Goal: Information Seeking & Learning: Learn about a topic

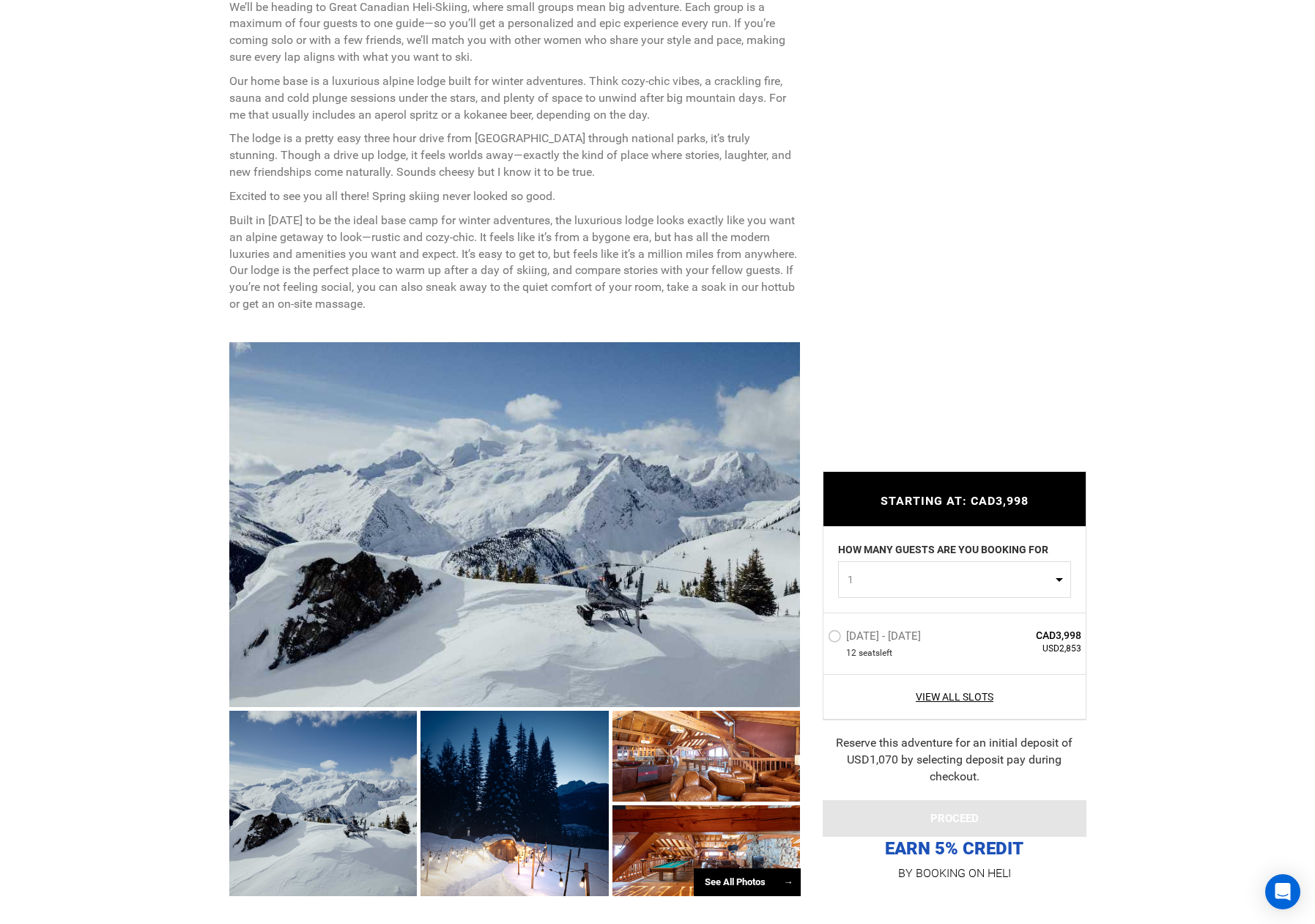
scroll to position [746, 0]
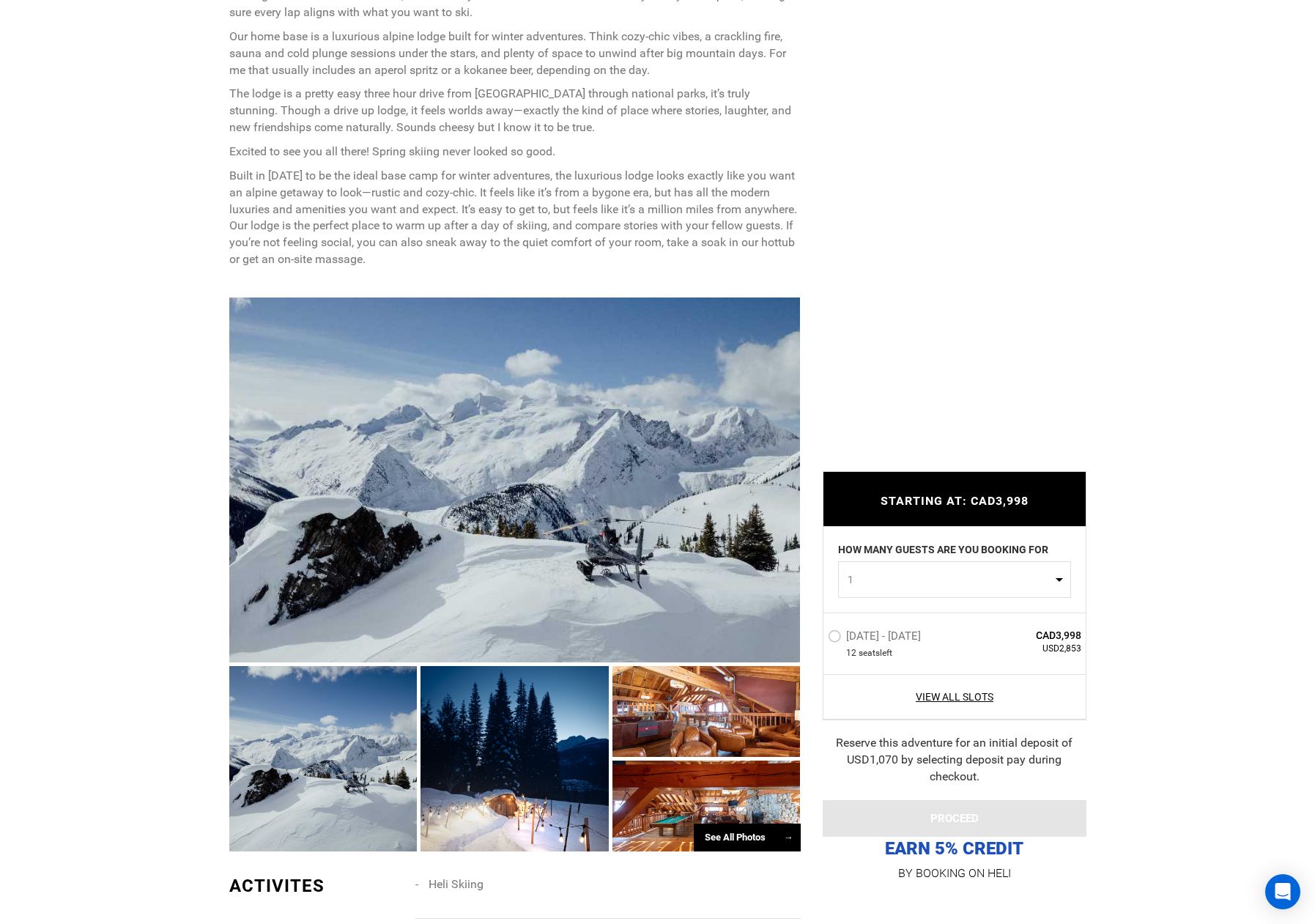
click at [740, 844] on div "See All Photos →" at bounding box center [747, 838] width 107 height 29
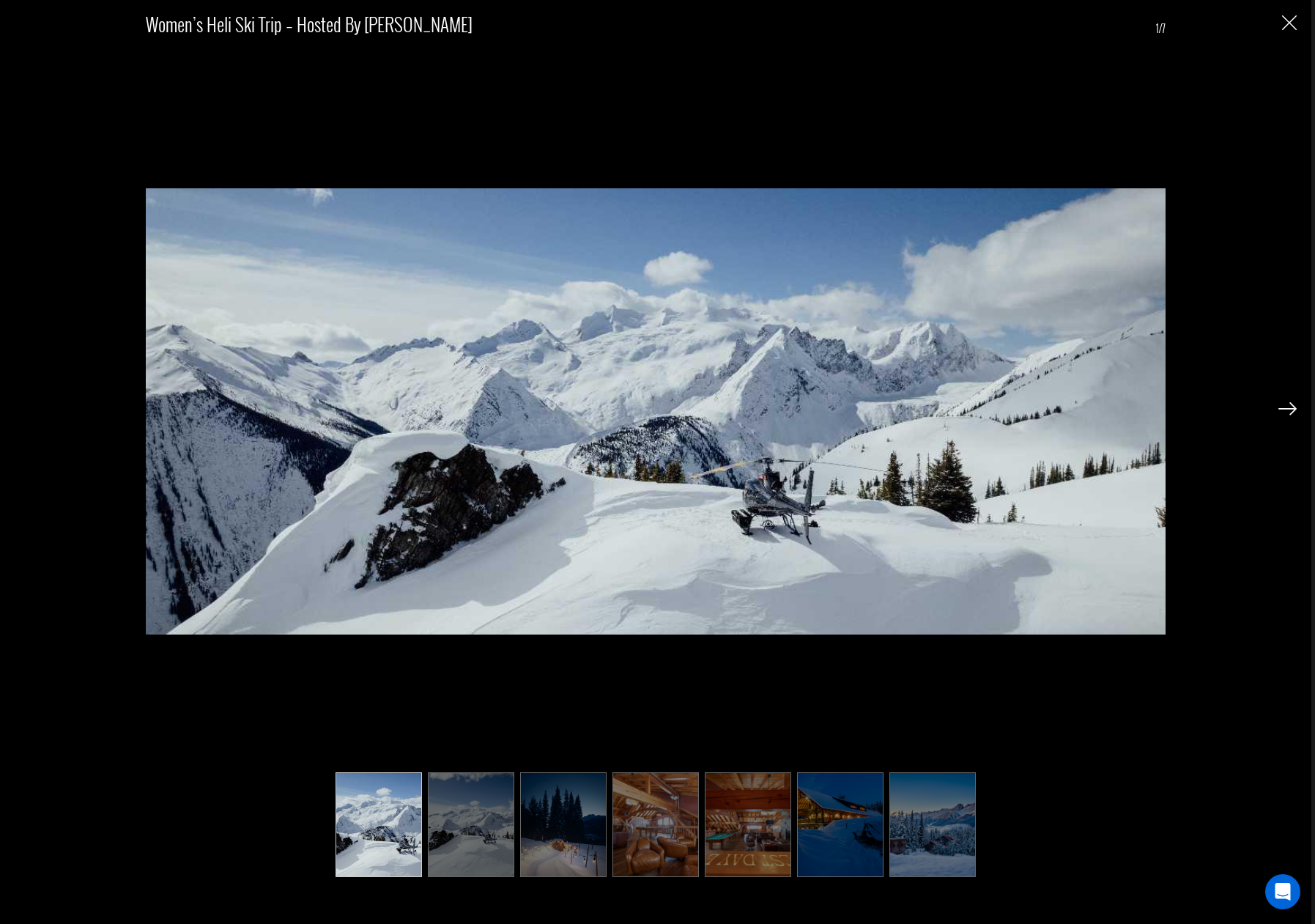
click at [1284, 29] on img "Close" at bounding box center [1289, 22] width 14 height 14
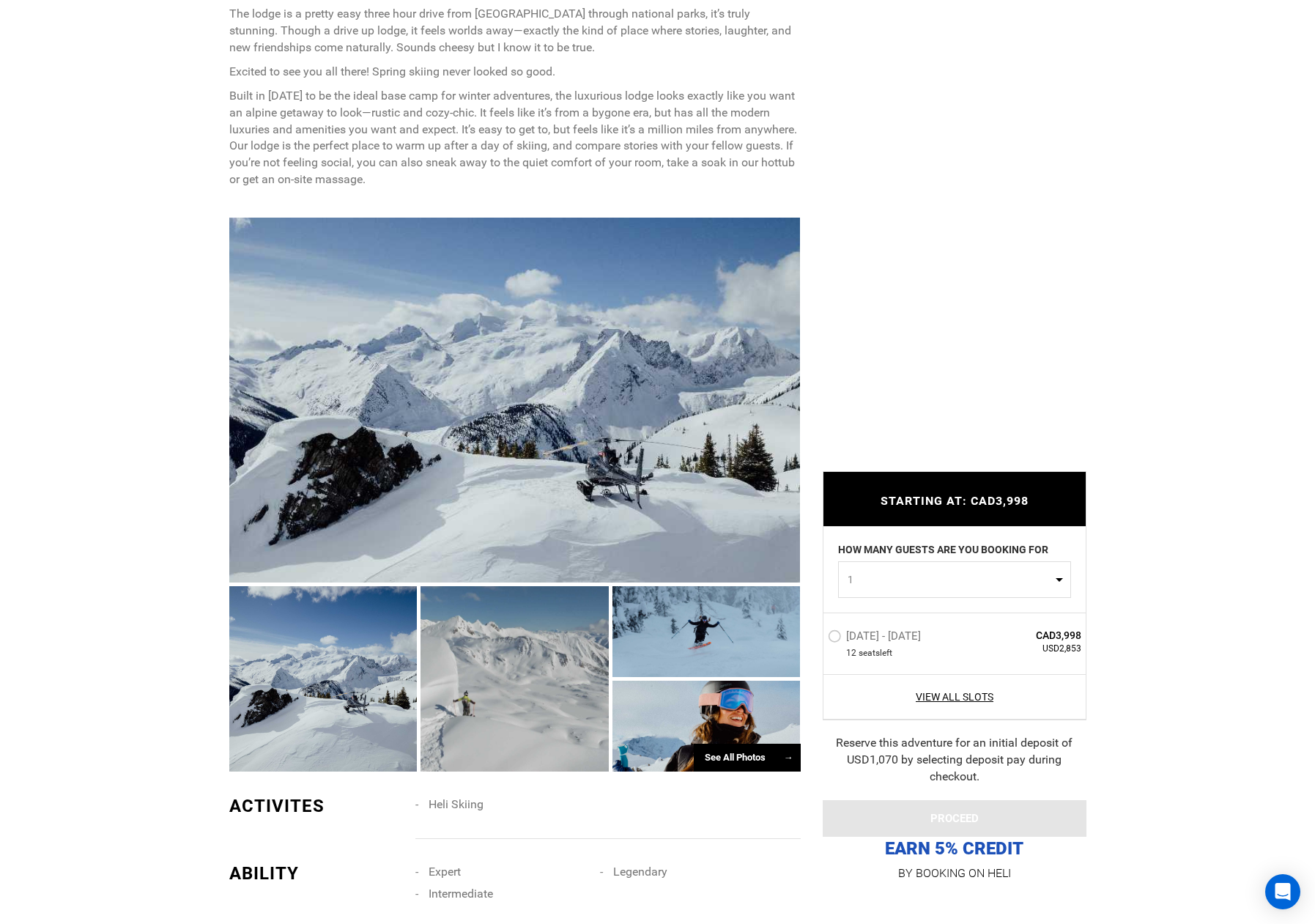
scroll to position [839, 0]
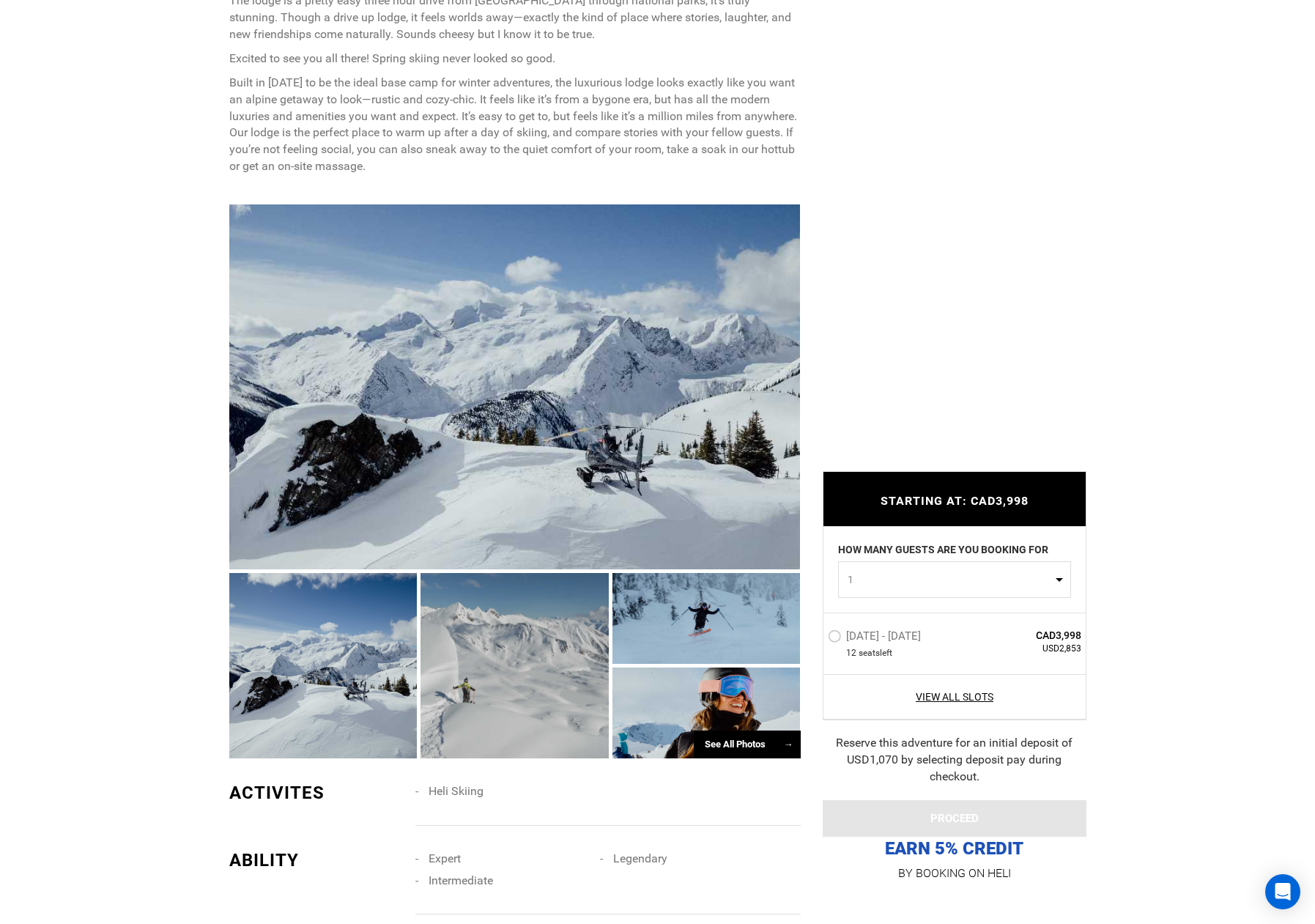
click at [732, 732] on div "See All Photos →" at bounding box center [747, 745] width 107 height 29
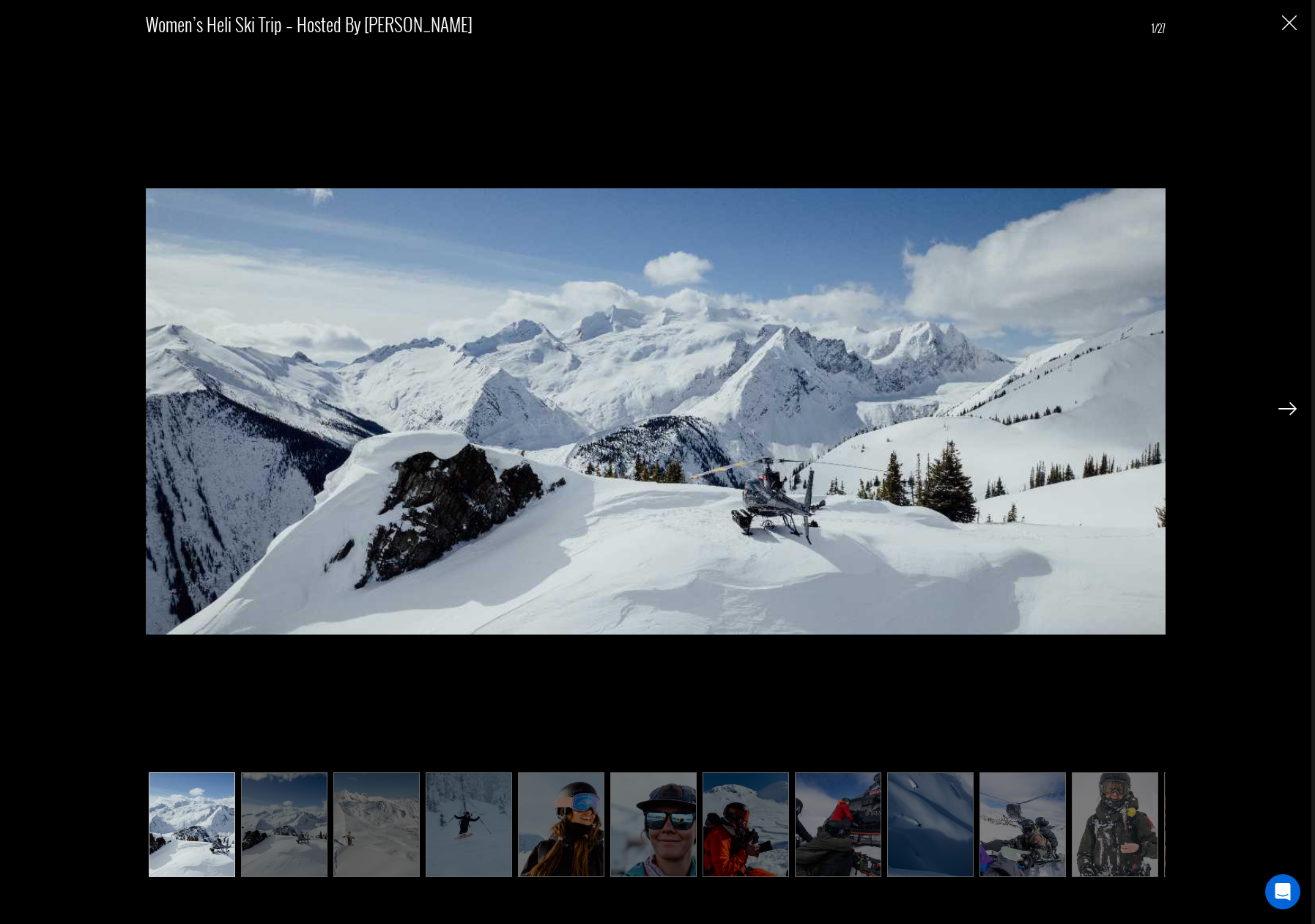
click at [1286, 24] on img "Close" at bounding box center [1289, 22] width 14 height 14
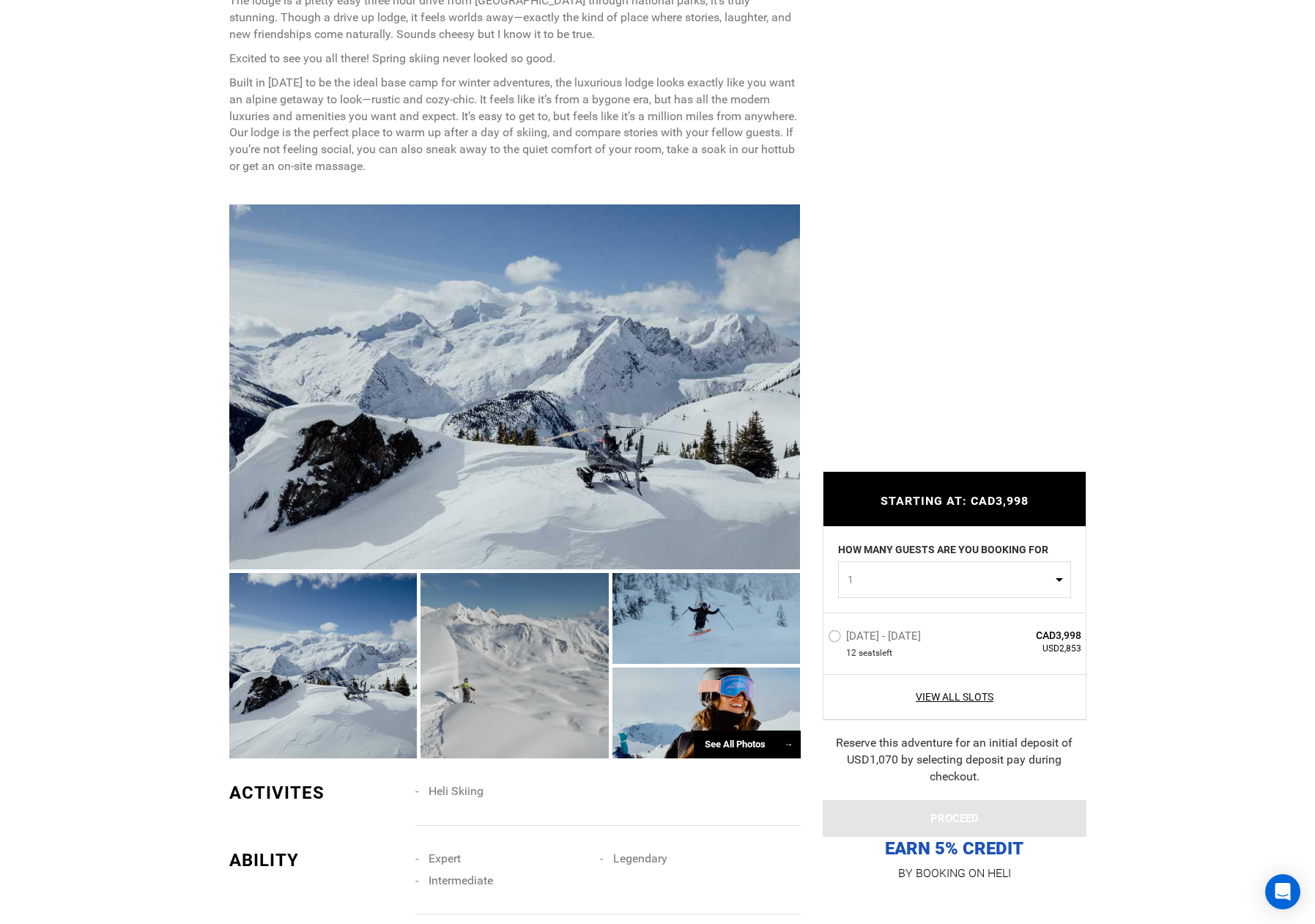
click at [710, 743] on div "See All Photos →" at bounding box center [747, 745] width 107 height 29
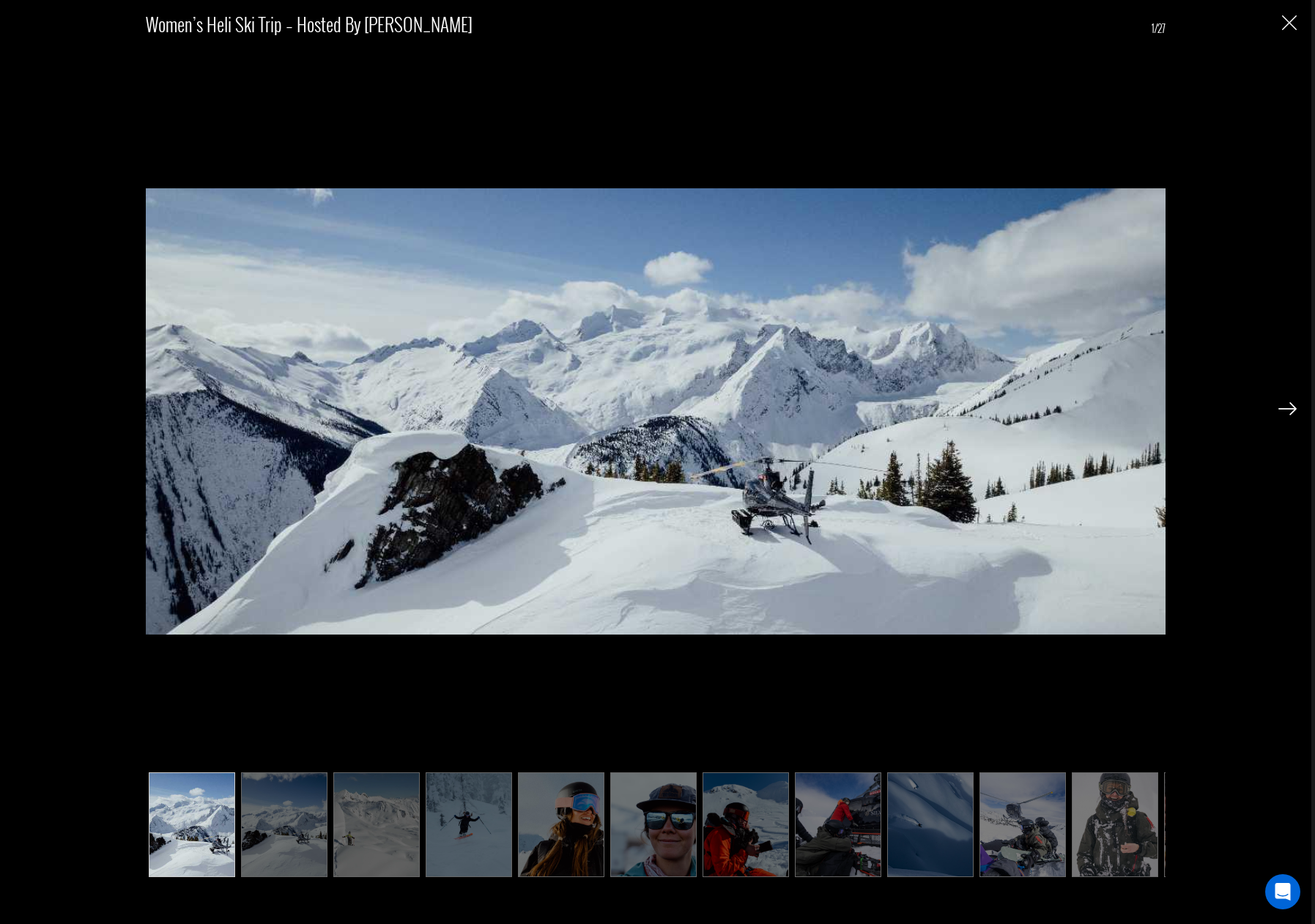
click at [1285, 400] on div at bounding box center [1287, 408] width 18 height 25
click at [1294, 408] on img at bounding box center [1287, 409] width 18 height 13
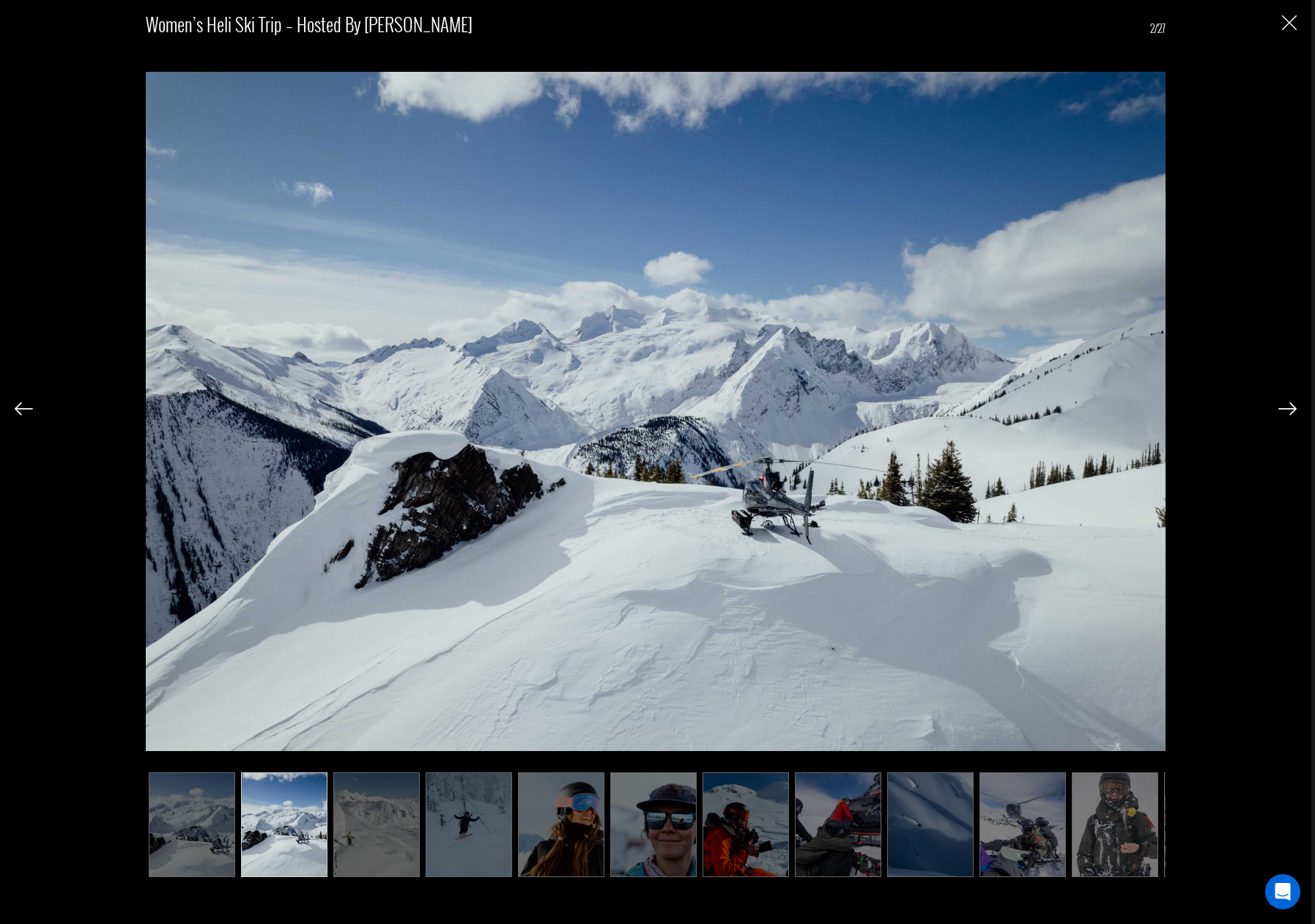
click at [1294, 408] on img at bounding box center [1287, 409] width 18 height 13
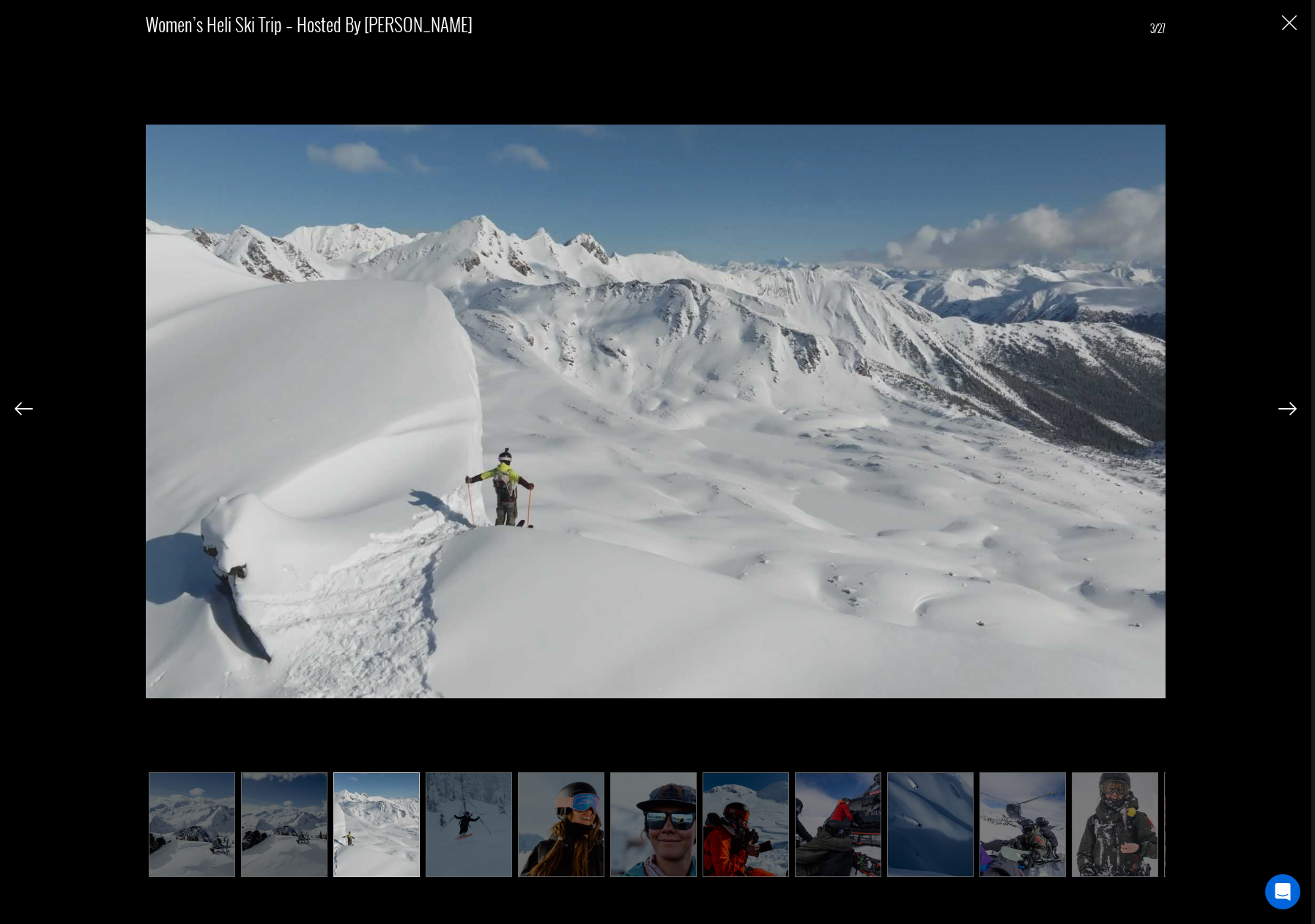
click at [1294, 408] on img at bounding box center [1287, 409] width 18 height 13
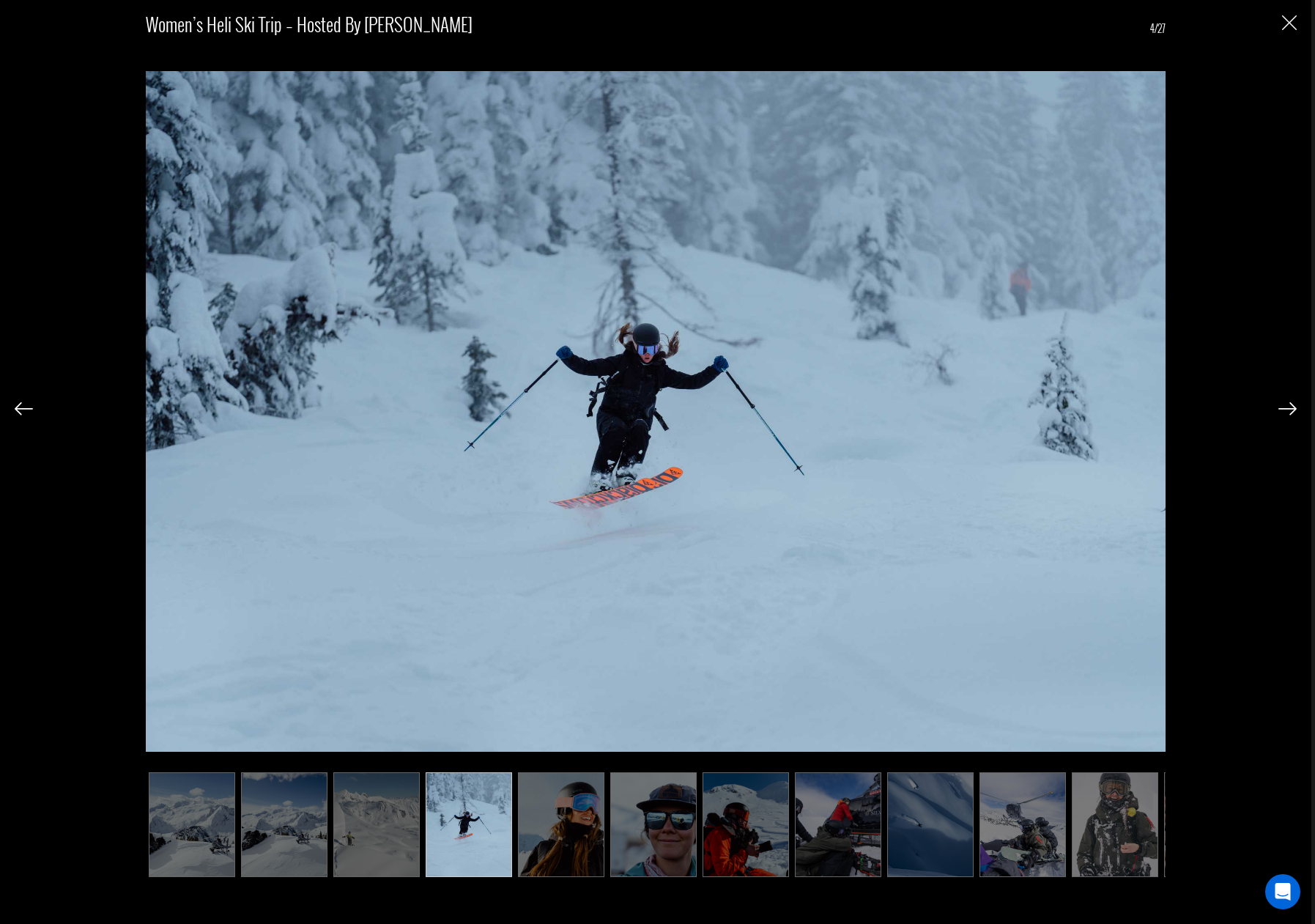
click at [1294, 408] on img at bounding box center [1287, 409] width 18 height 13
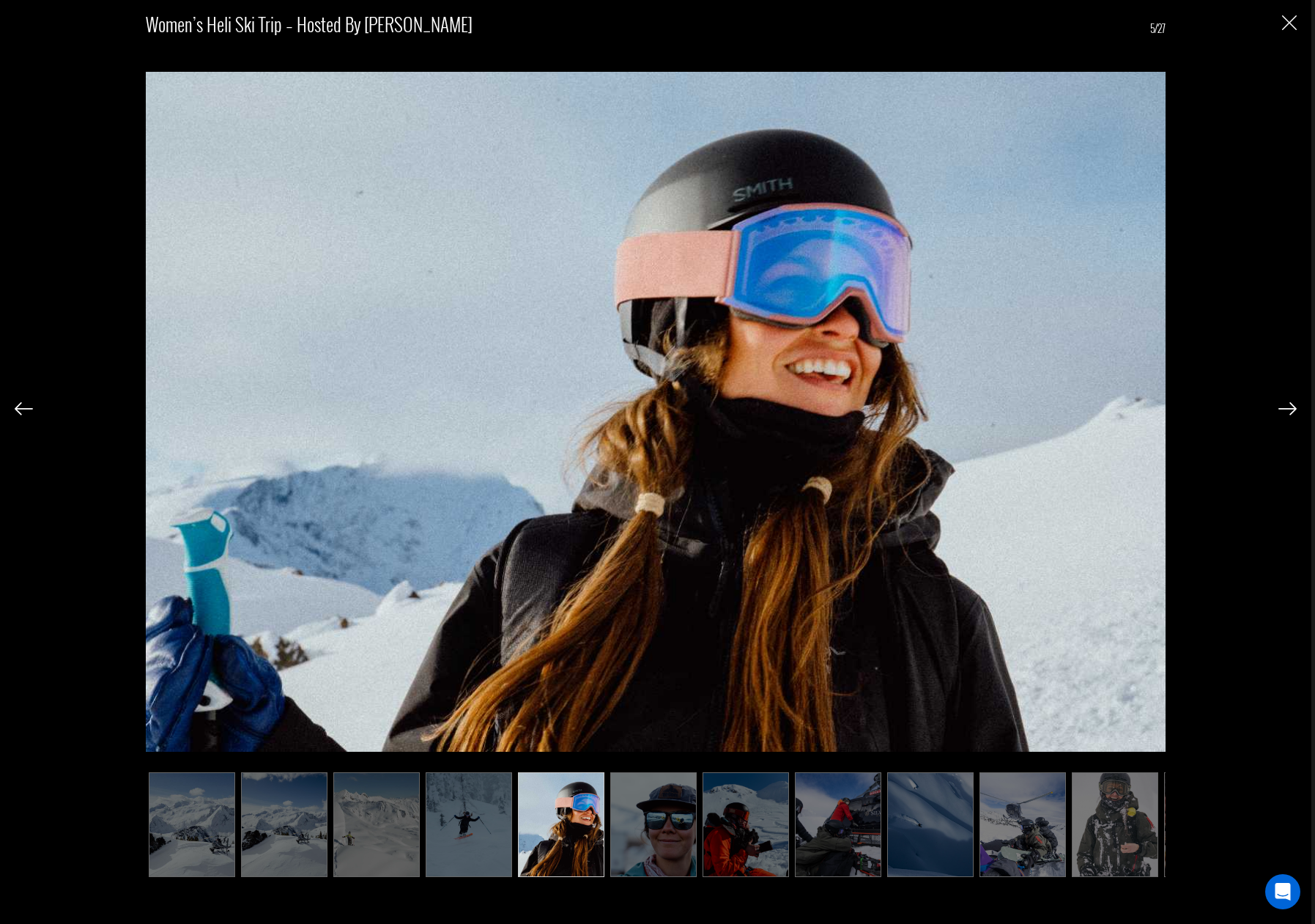
click at [1294, 408] on img at bounding box center [1287, 409] width 18 height 13
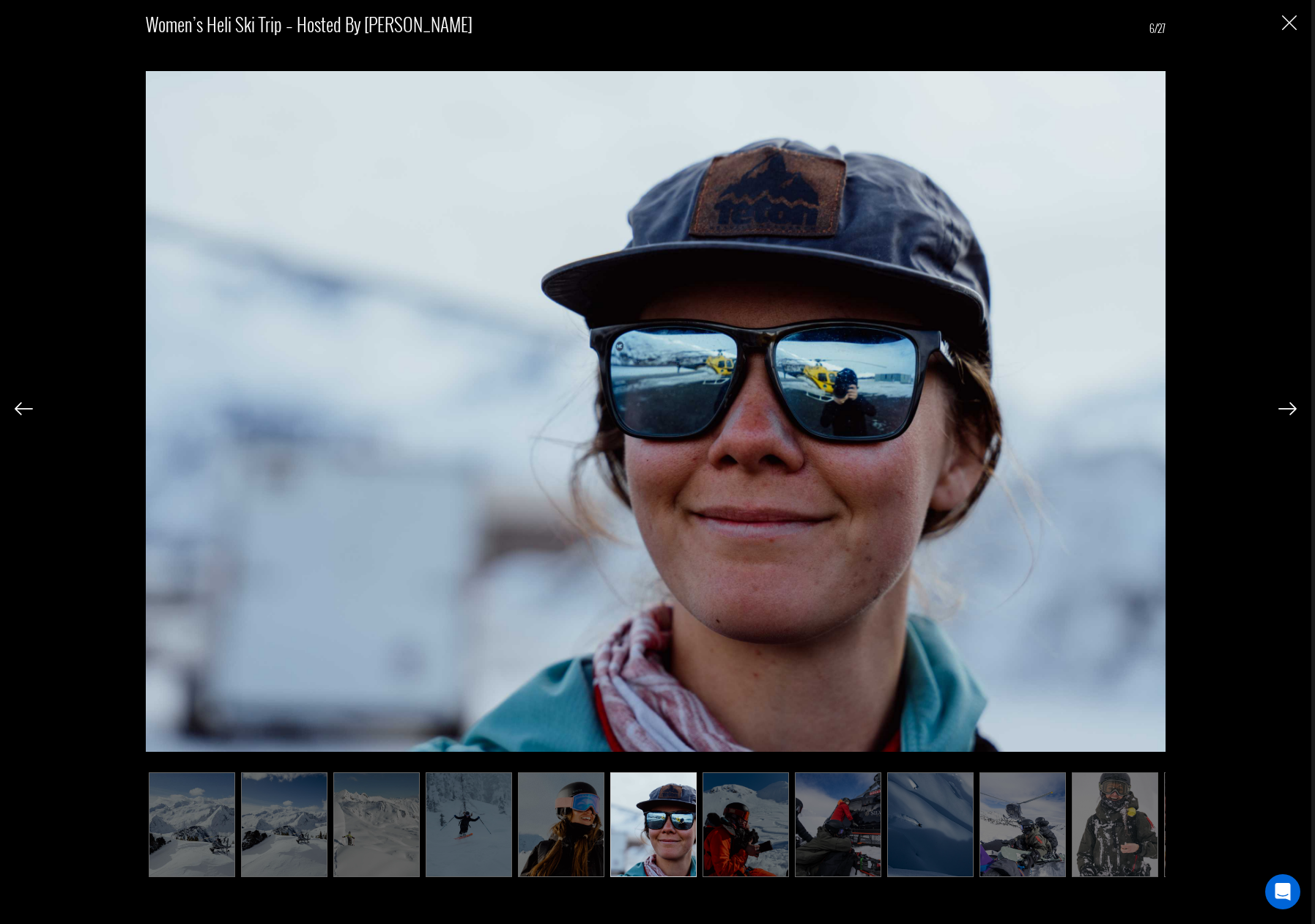
click at [1294, 408] on img at bounding box center [1287, 409] width 18 height 13
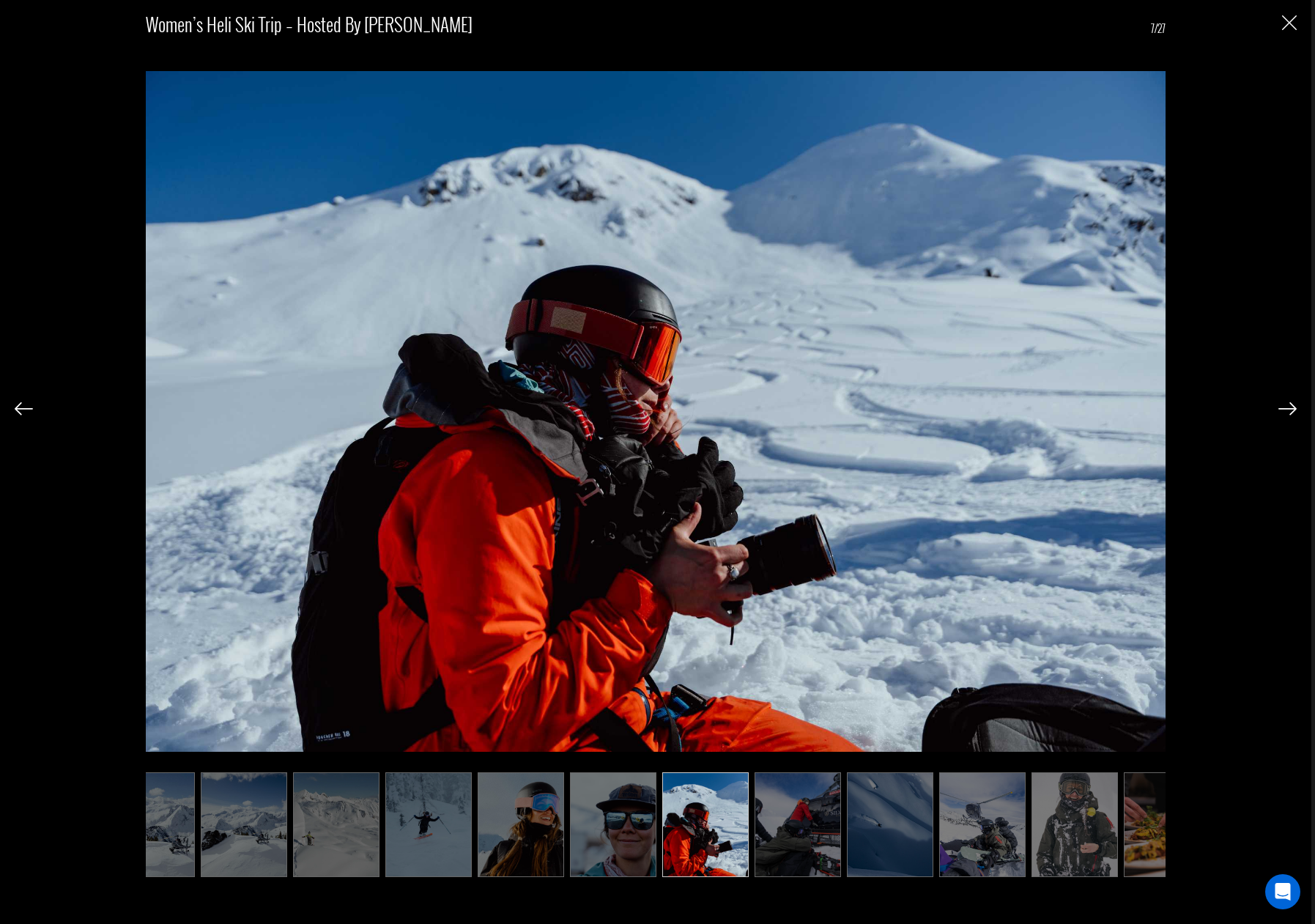
click at [1294, 408] on img at bounding box center [1287, 409] width 18 height 13
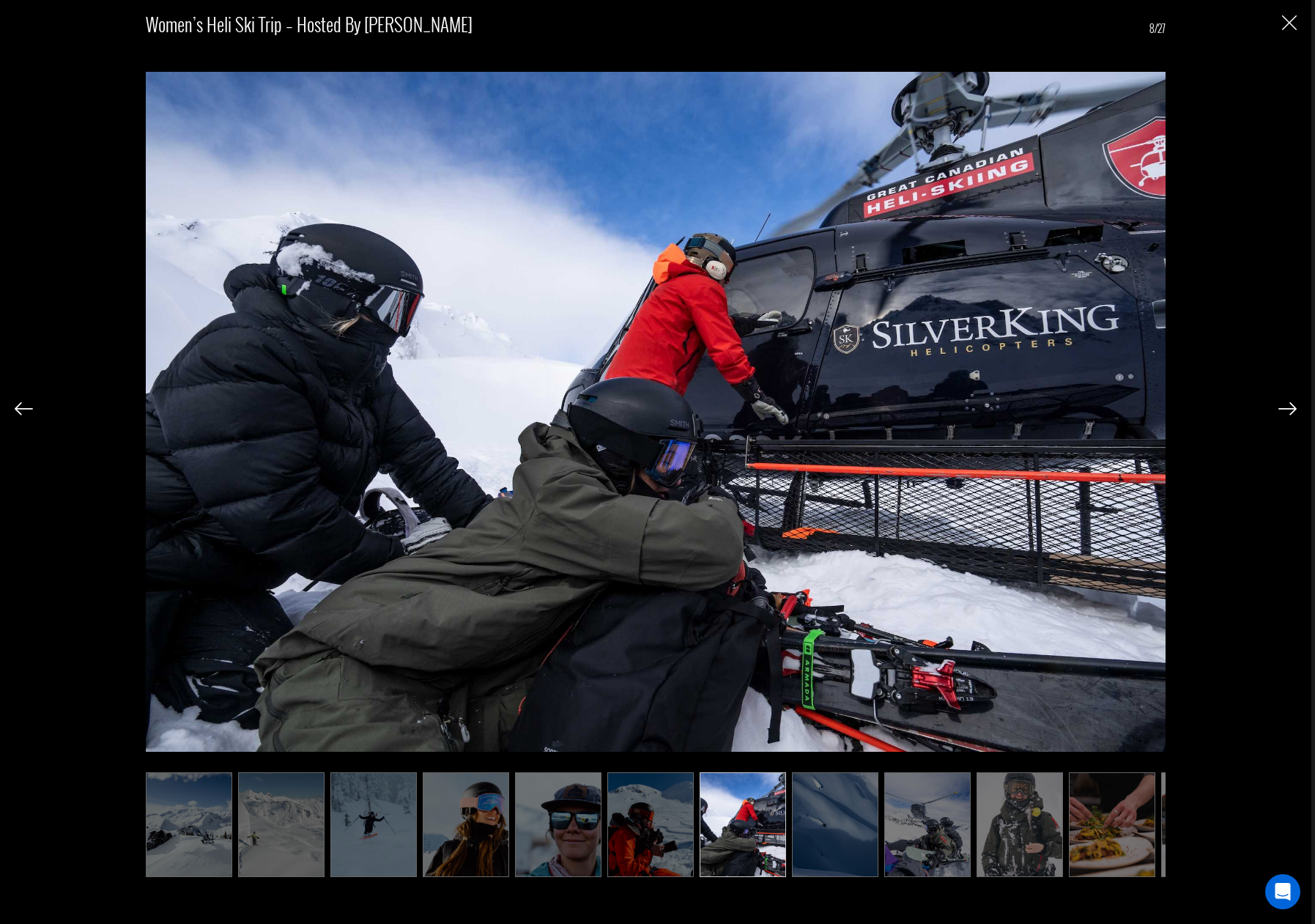
click at [1294, 408] on img at bounding box center [1287, 409] width 18 height 13
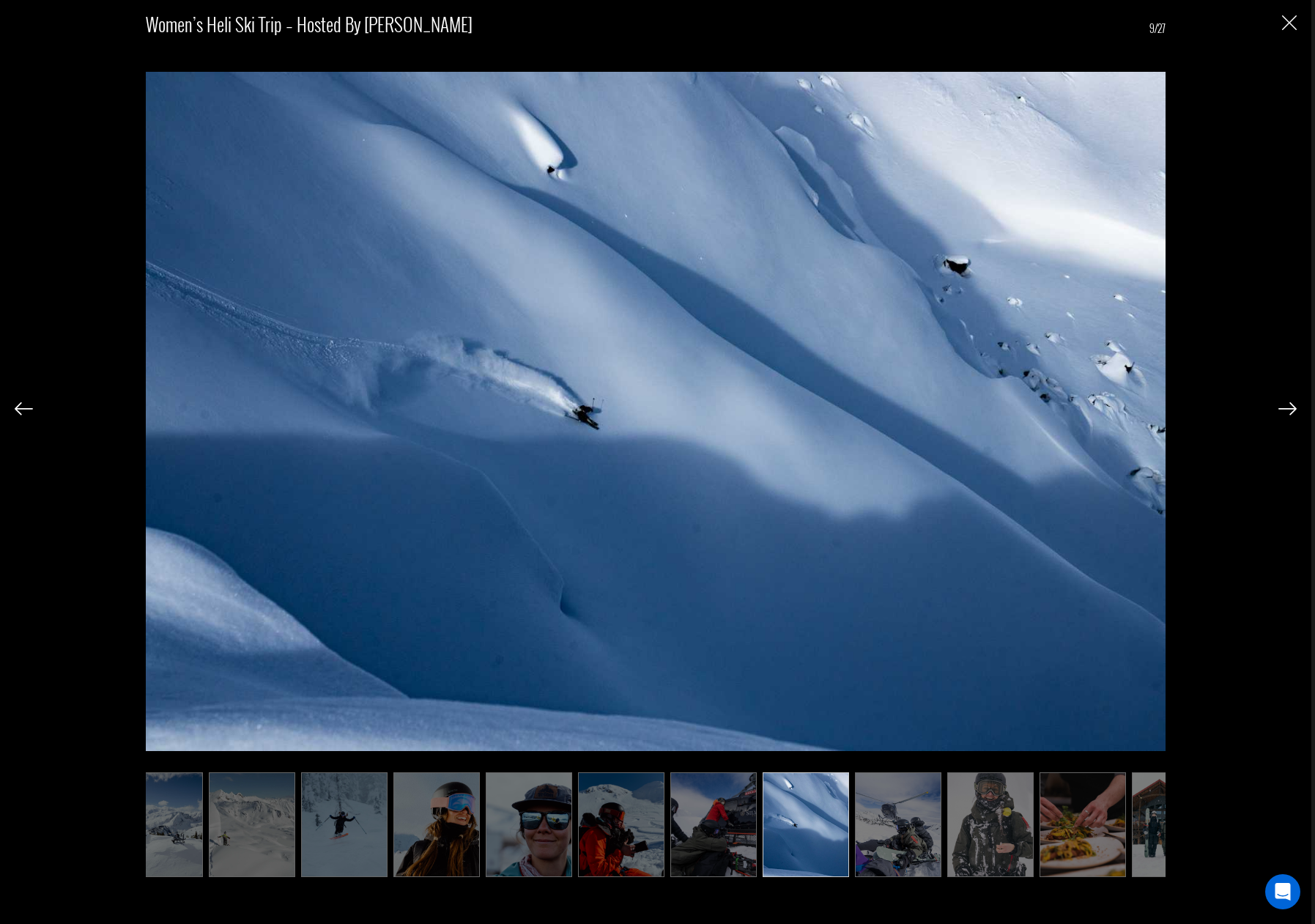
click at [1294, 408] on img at bounding box center [1287, 409] width 18 height 13
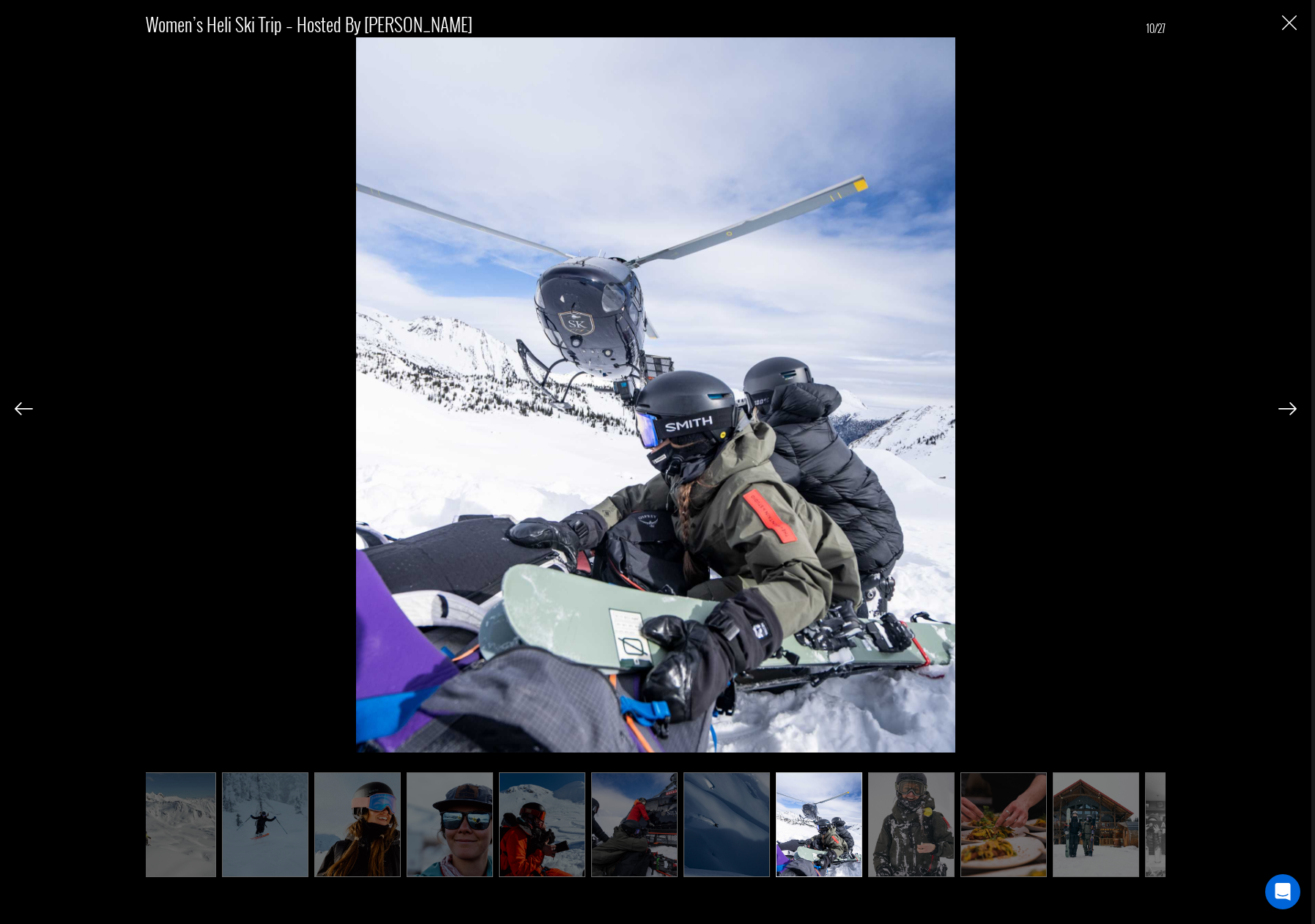
scroll to position [0, 204]
click at [1294, 408] on img at bounding box center [1287, 409] width 18 height 13
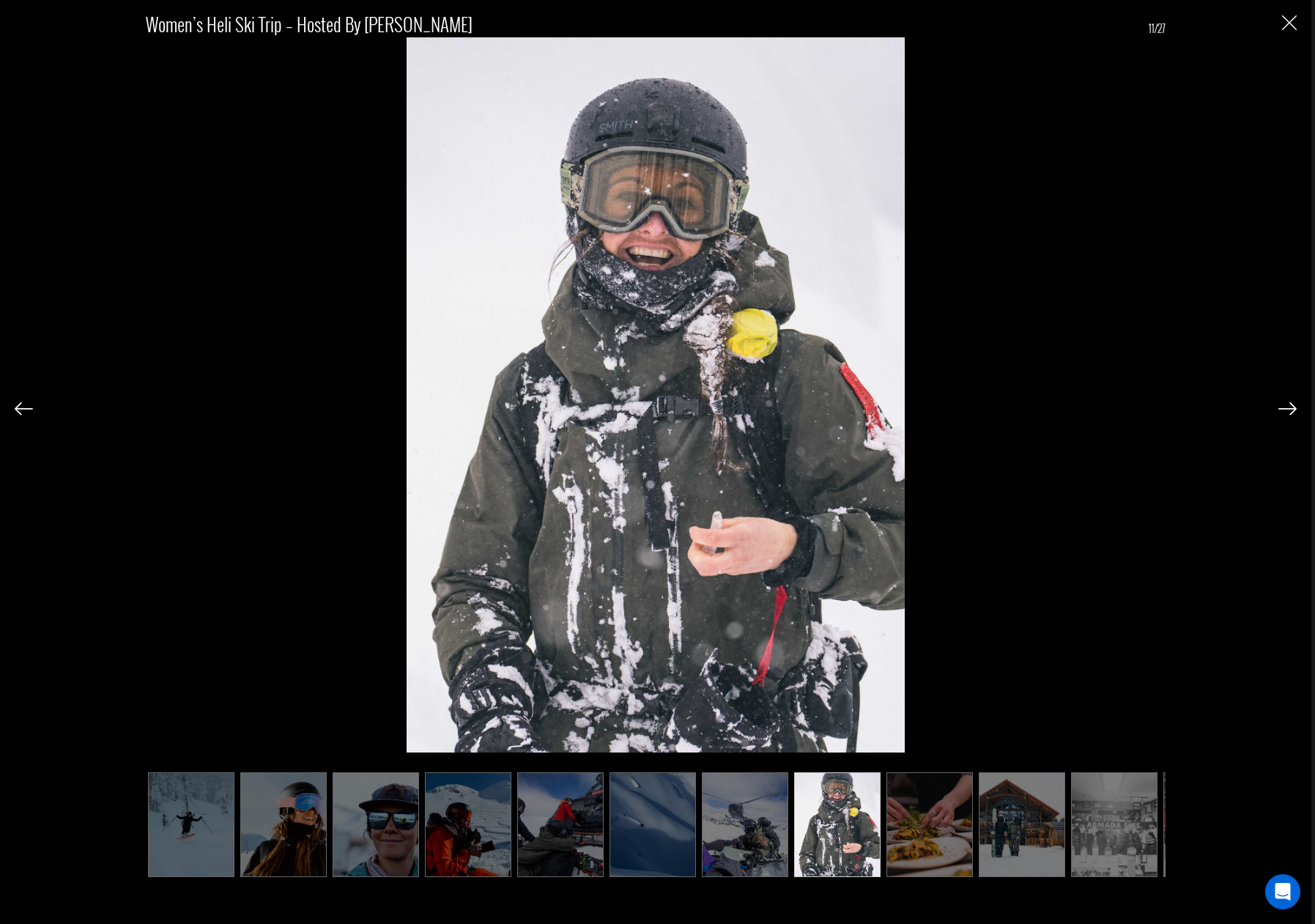
click at [1294, 408] on img at bounding box center [1287, 409] width 18 height 13
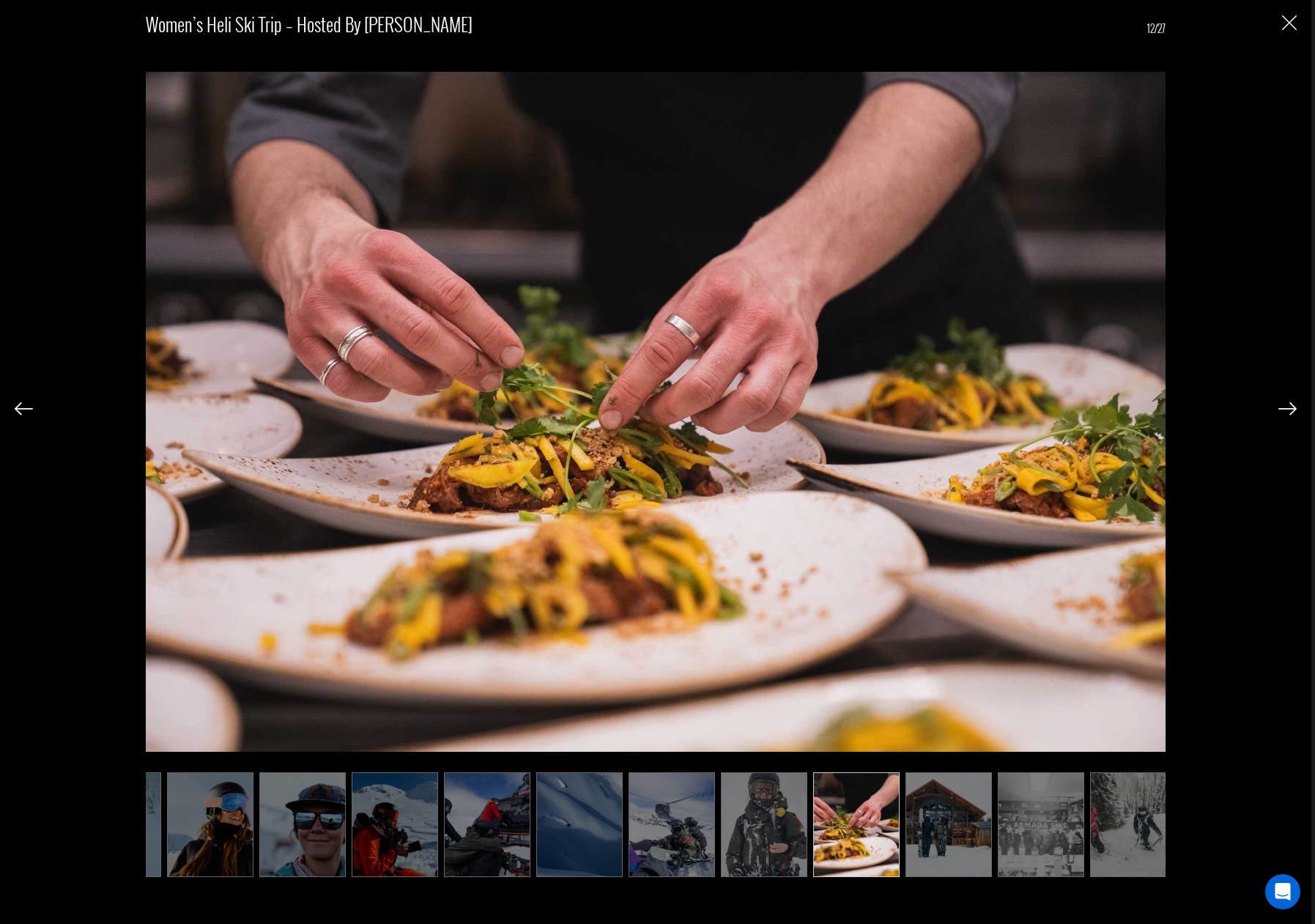
click at [1294, 408] on img at bounding box center [1287, 409] width 18 height 13
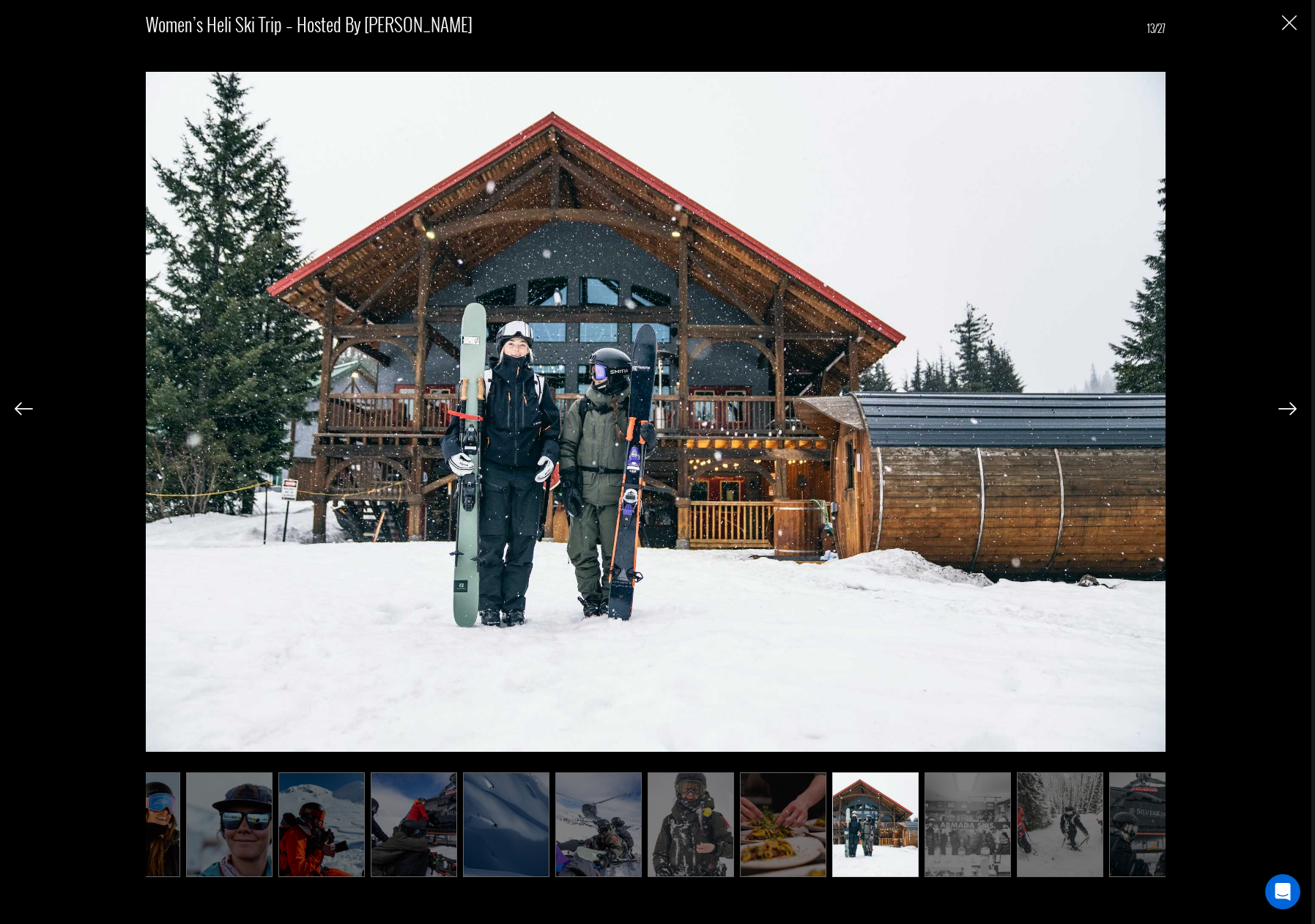
click at [1294, 408] on img at bounding box center [1287, 409] width 18 height 13
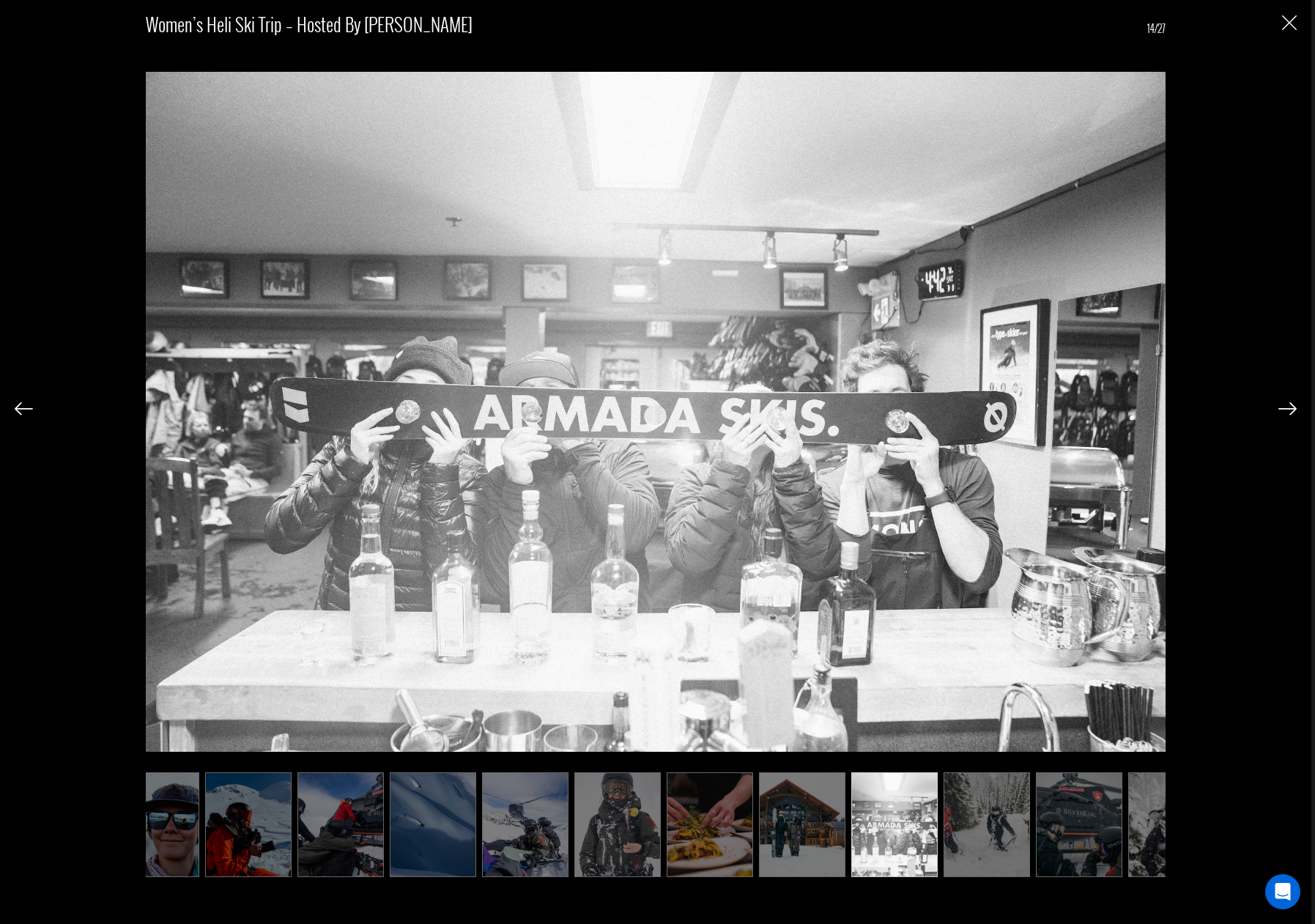
click at [1294, 408] on img at bounding box center [1287, 409] width 18 height 13
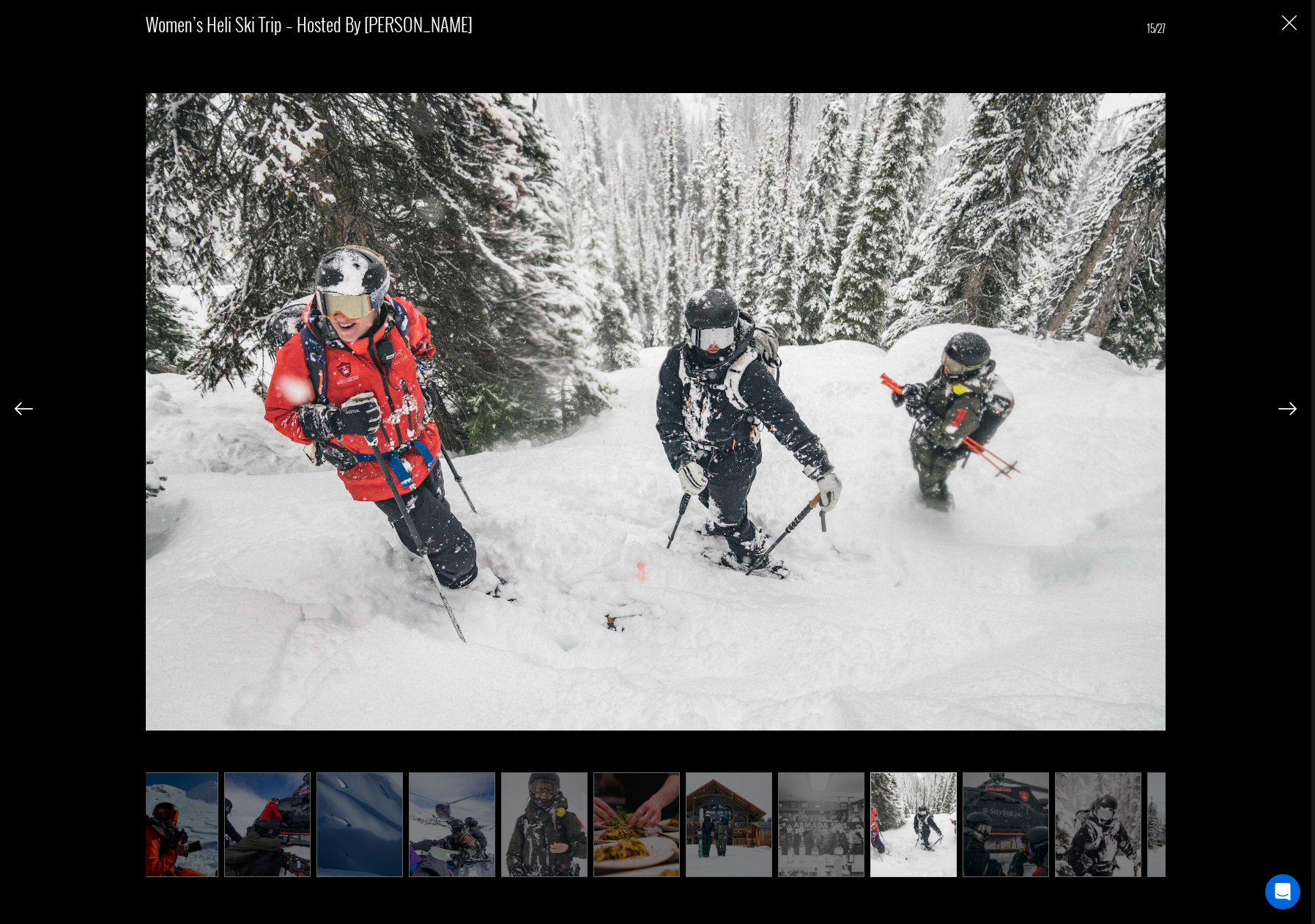
click at [1294, 408] on img at bounding box center [1287, 409] width 18 height 13
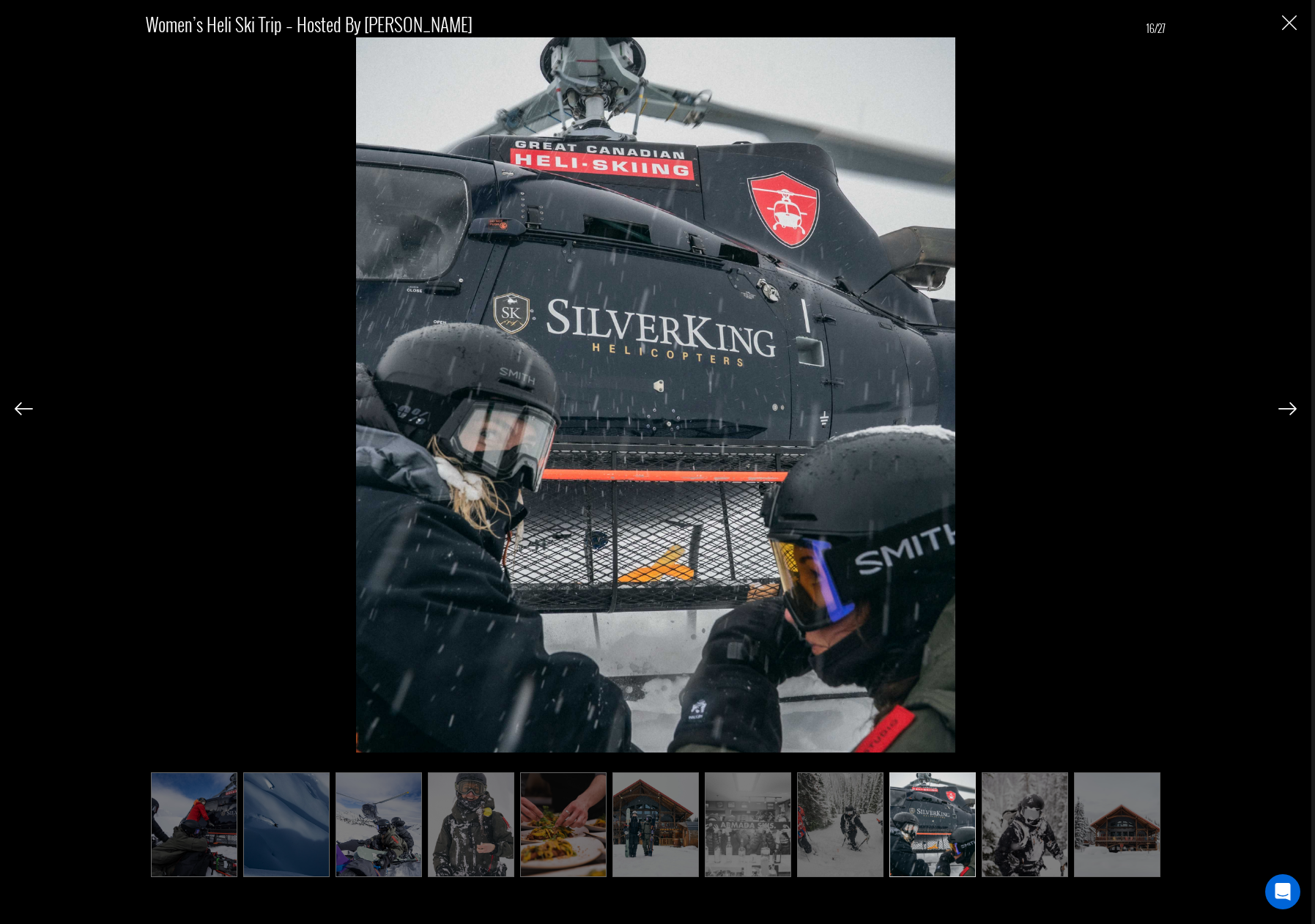
click at [1294, 408] on img at bounding box center [1287, 409] width 18 height 13
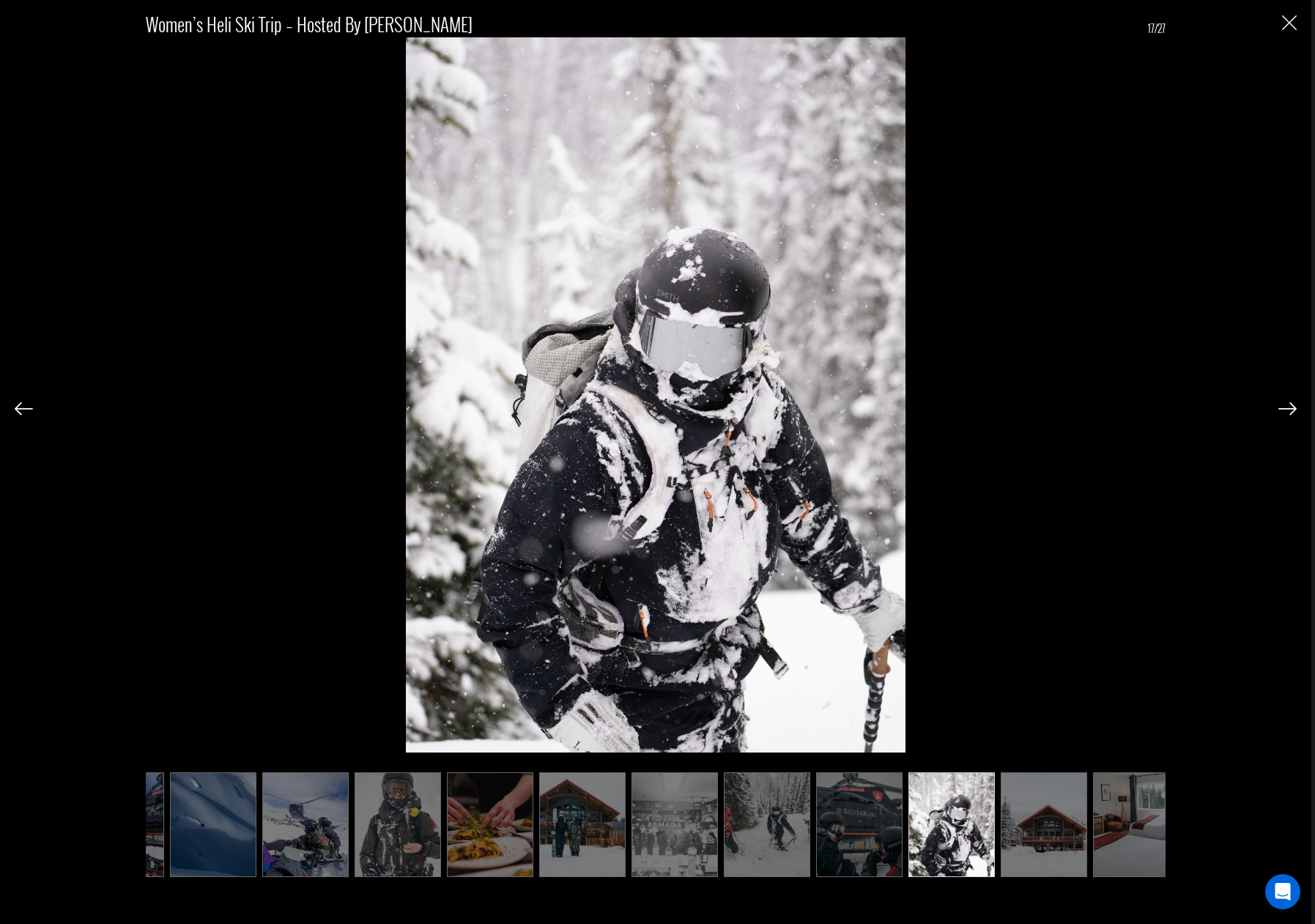
click at [1294, 408] on img at bounding box center [1287, 409] width 18 height 13
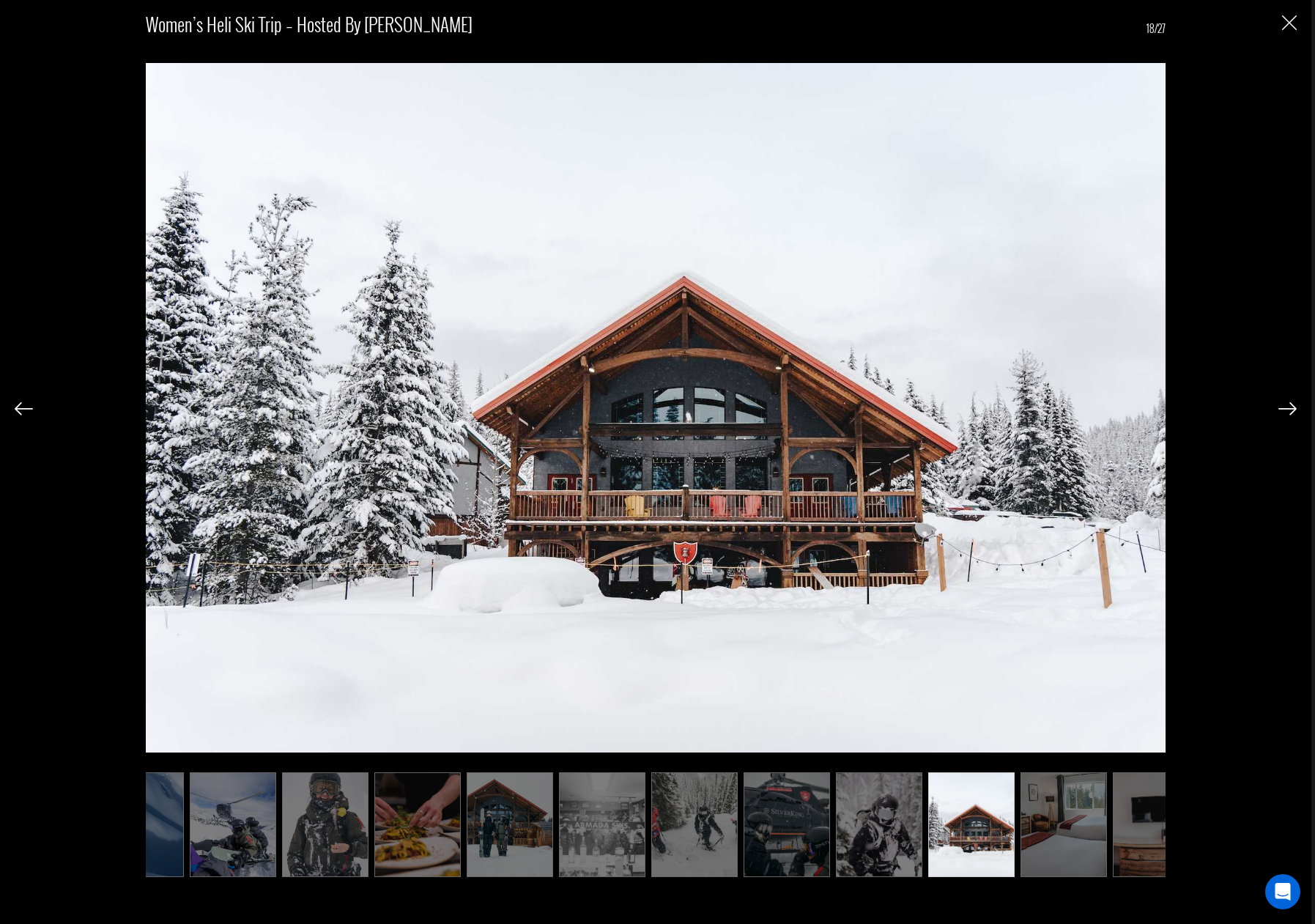
click at [1294, 408] on img at bounding box center [1287, 409] width 18 height 13
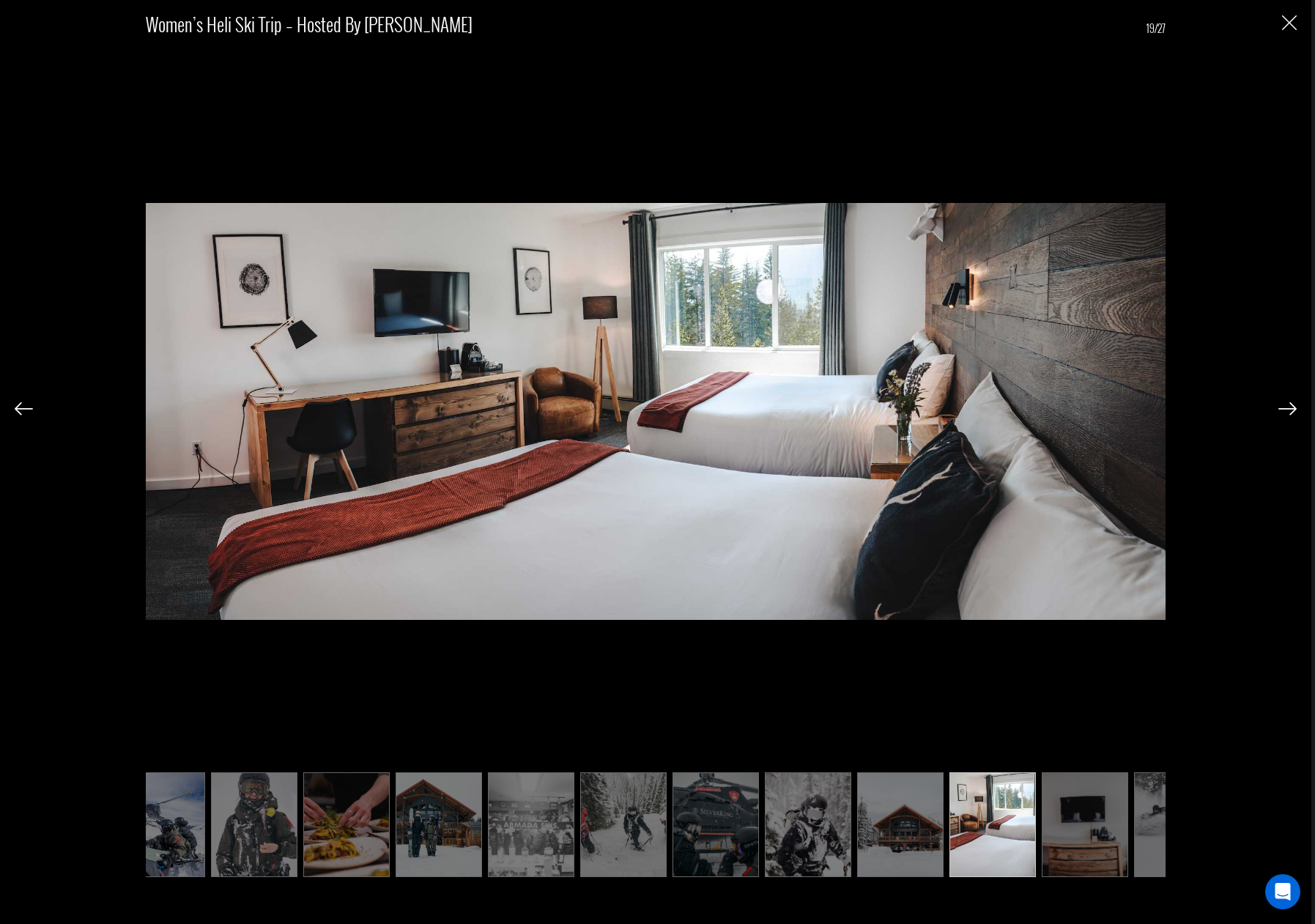
click at [1294, 408] on img at bounding box center [1287, 409] width 18 height 13
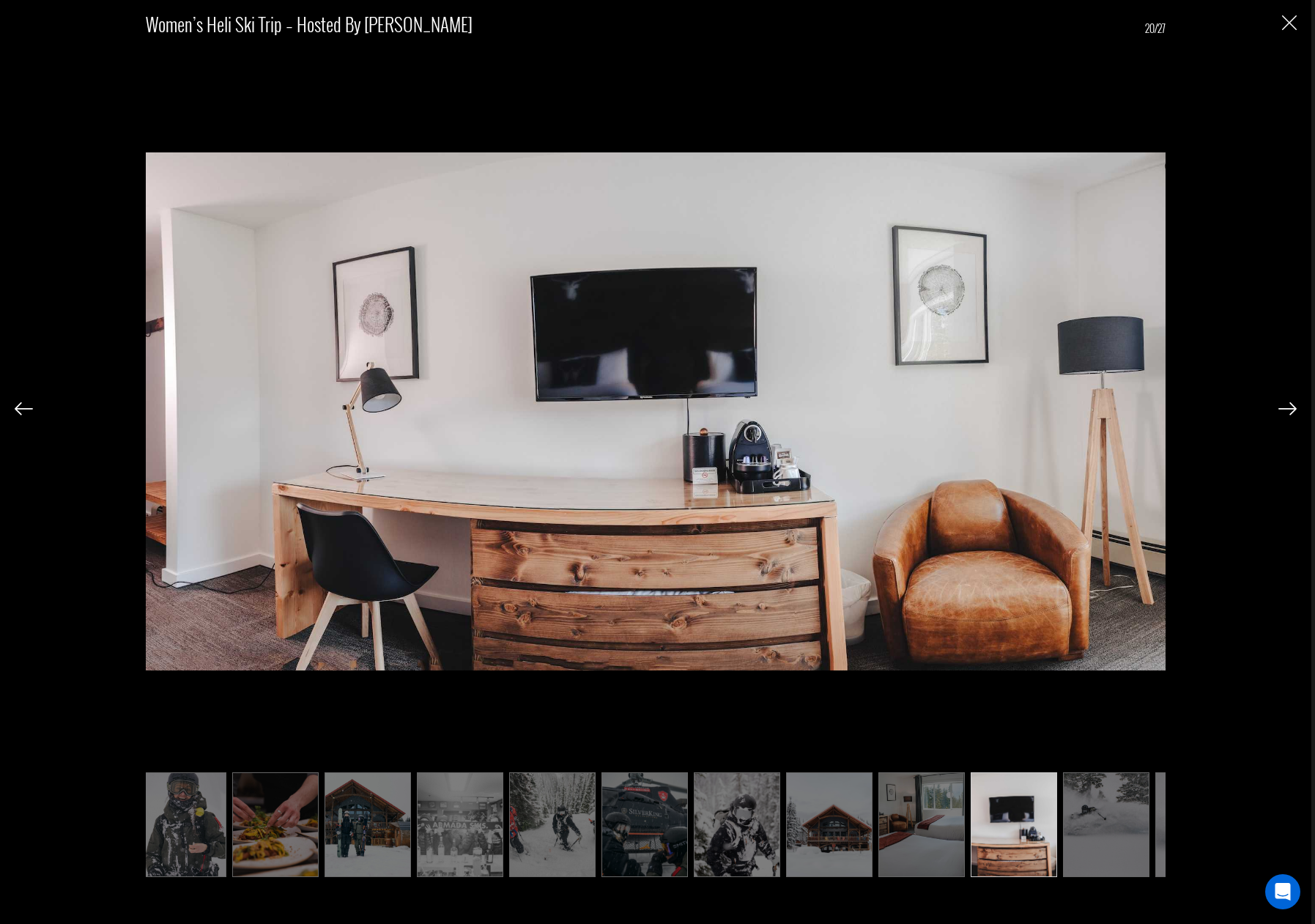
scroll to position [0, 936]
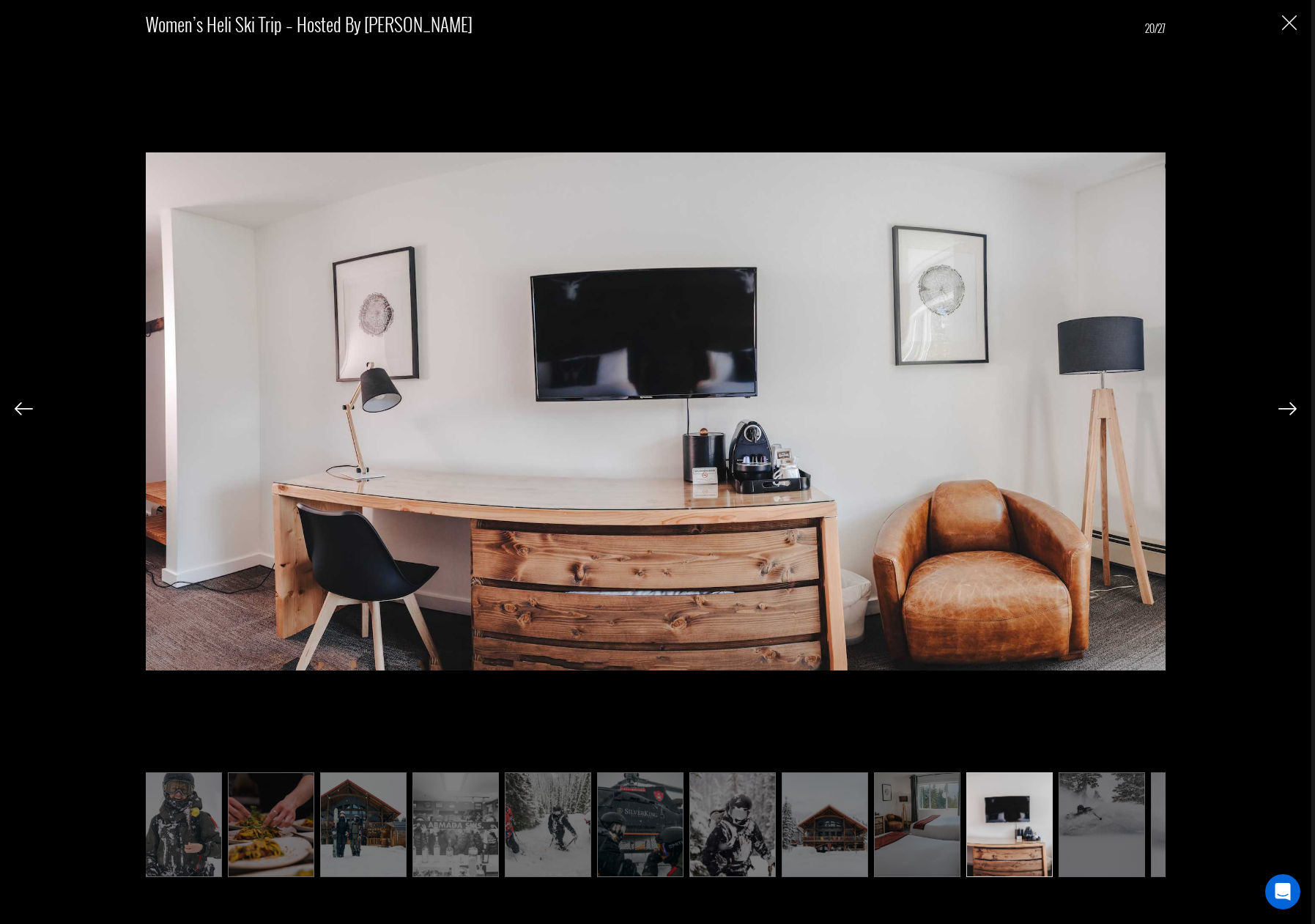
click at [1294, 408] on img at bounding box center [1287, 409] width 18 height 13
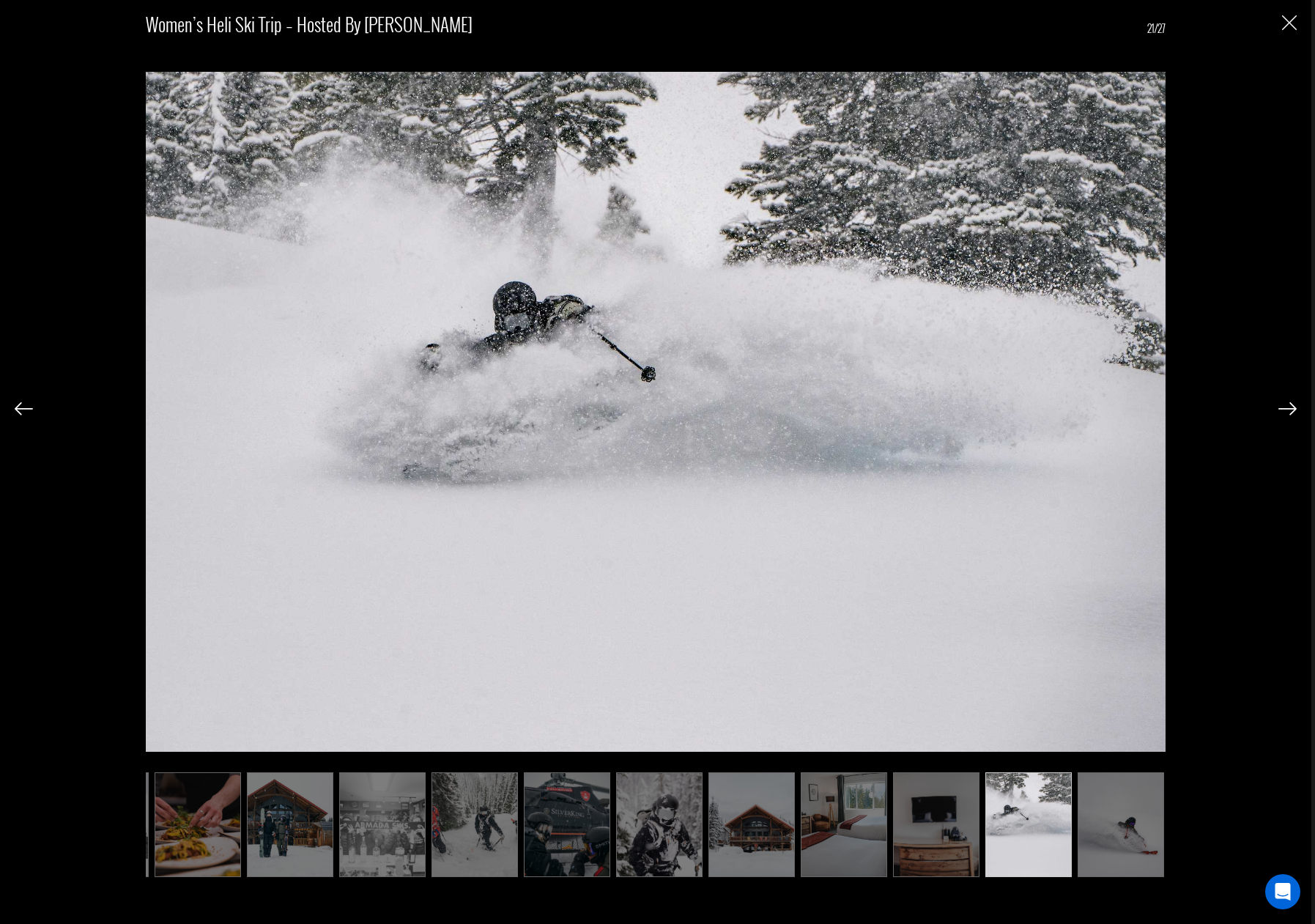
click at [1294, 408] on img at bounding box center [1287, 409] width 18 height 13
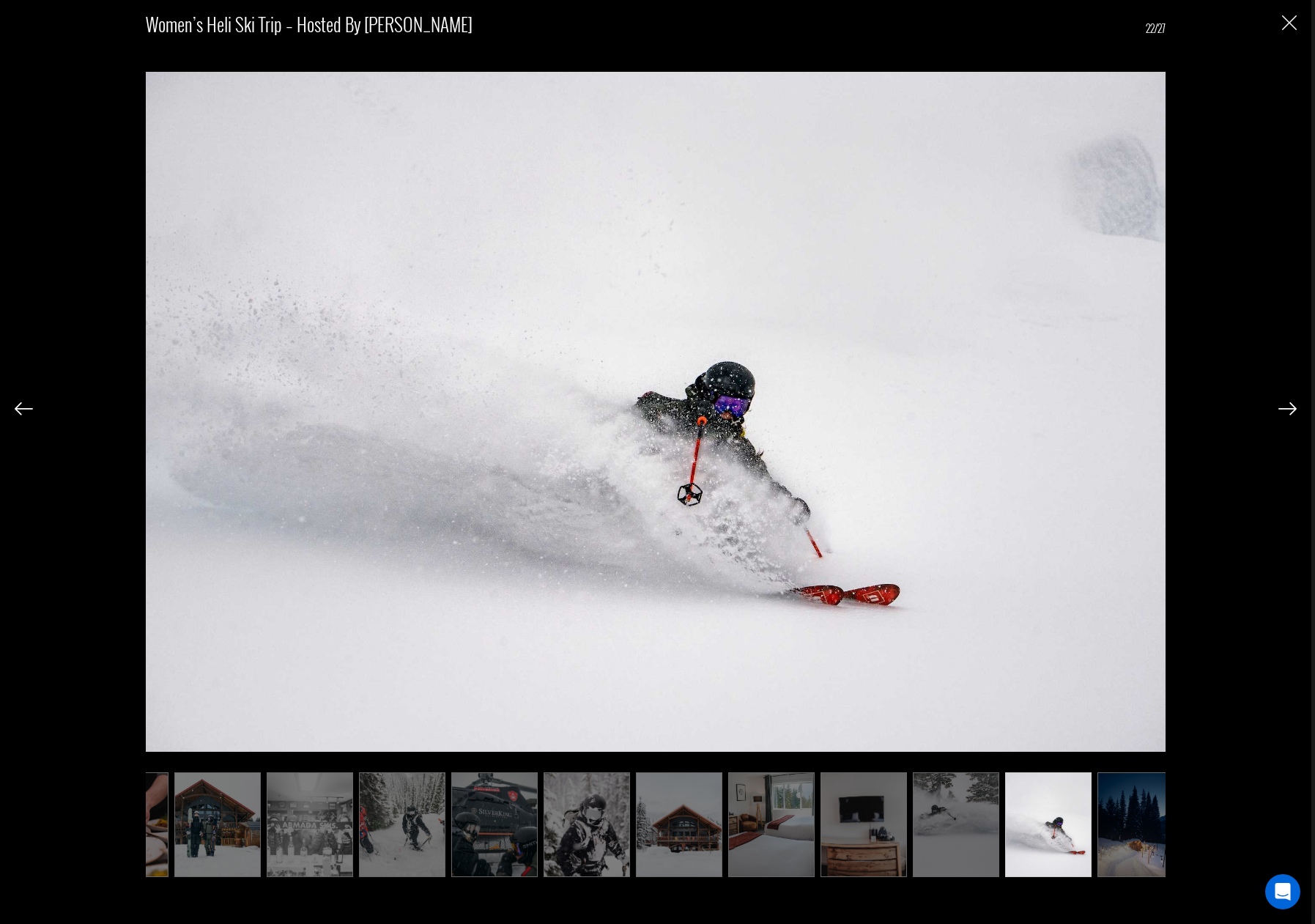
click at [1294, 408] on img at bounding box center [1287, 409] width 18 height 13
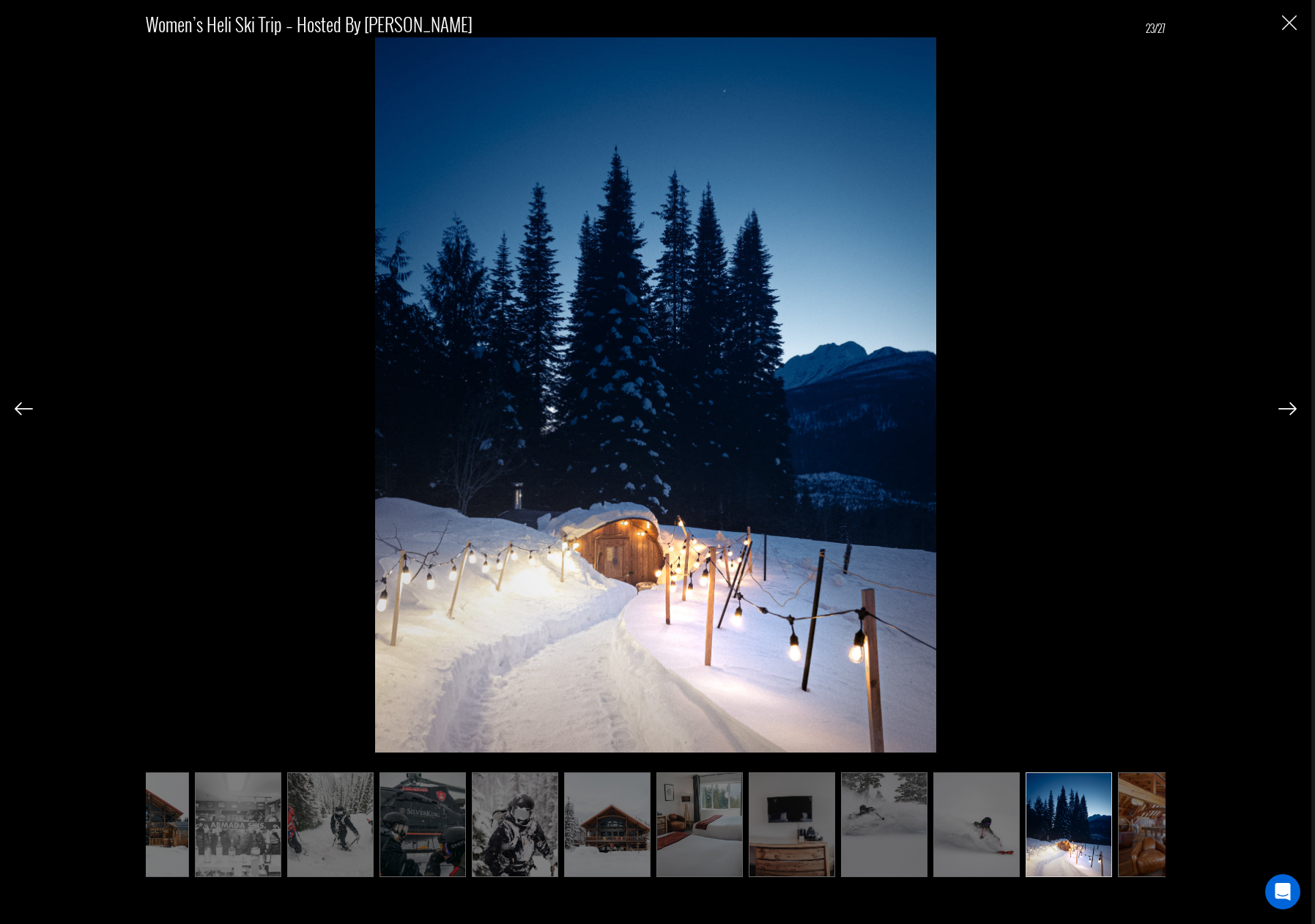
scroll to position [0, 1156]
click at [1294, 408] on img at bounding box center [1287, 409] width 18 height 13
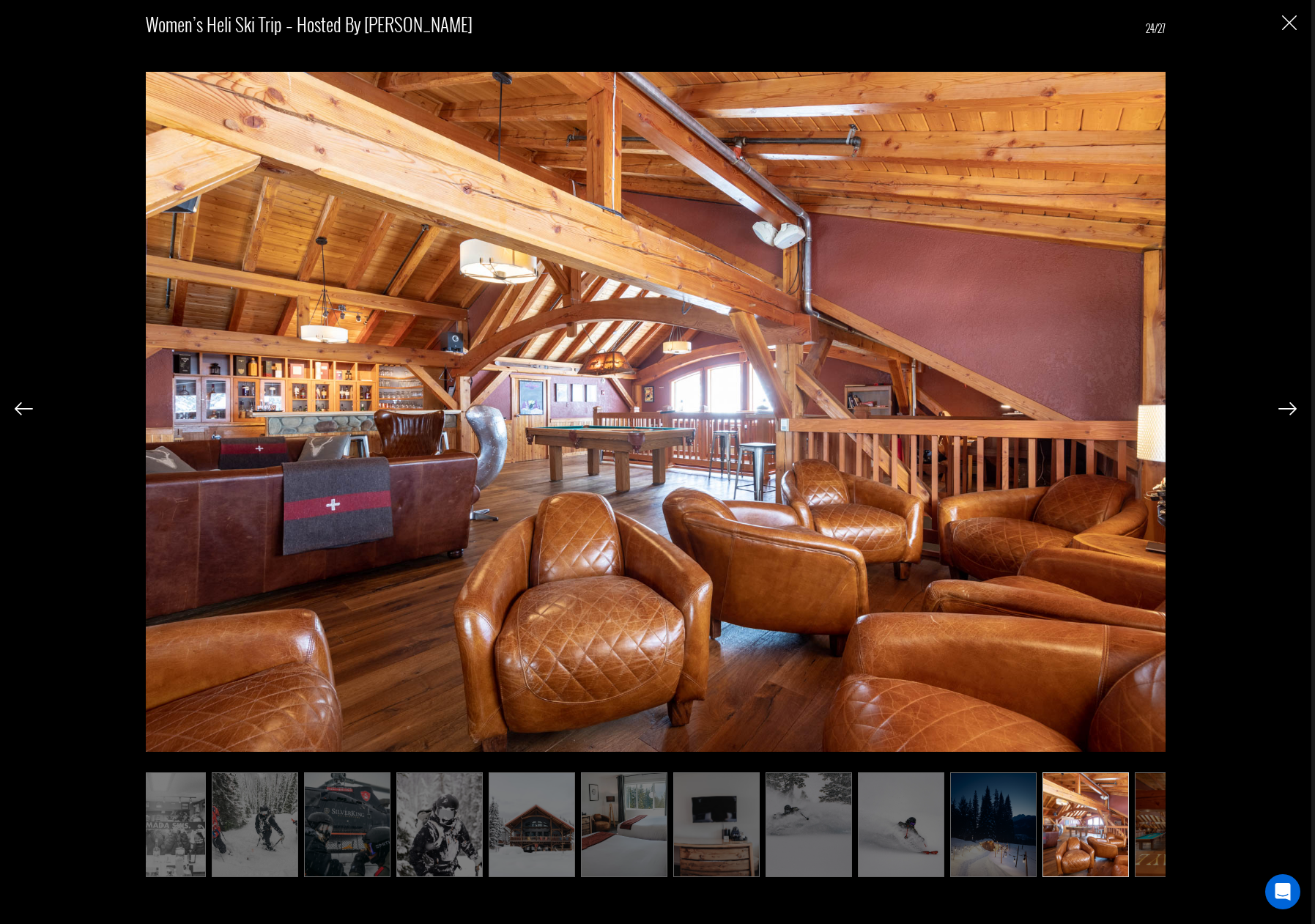
click at [1294, 408] on img at bounding box center [1287, 409] width 18 height 13
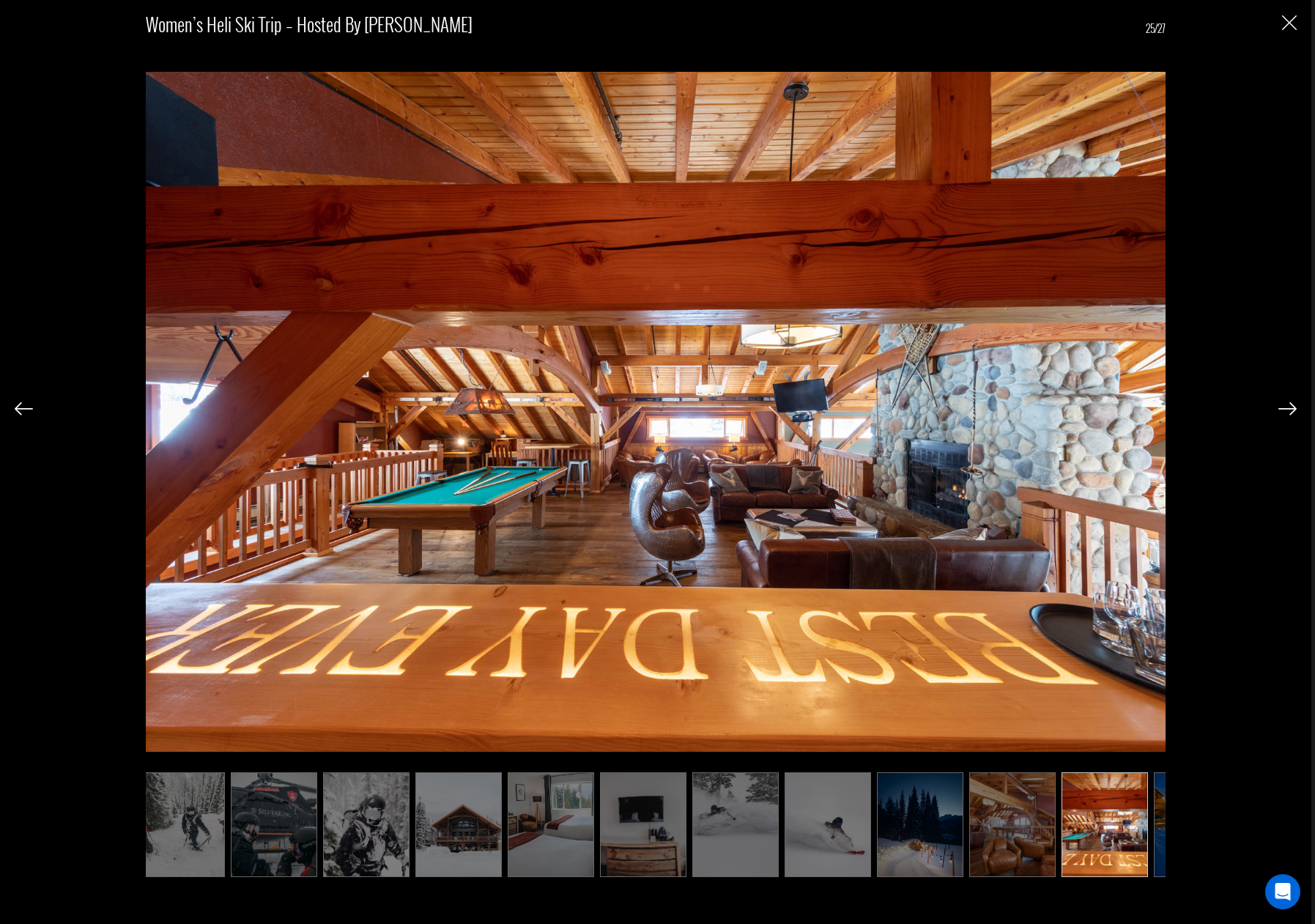
click at [1294, 408] on img at bounding box center [1287, 409] width 18 height 13
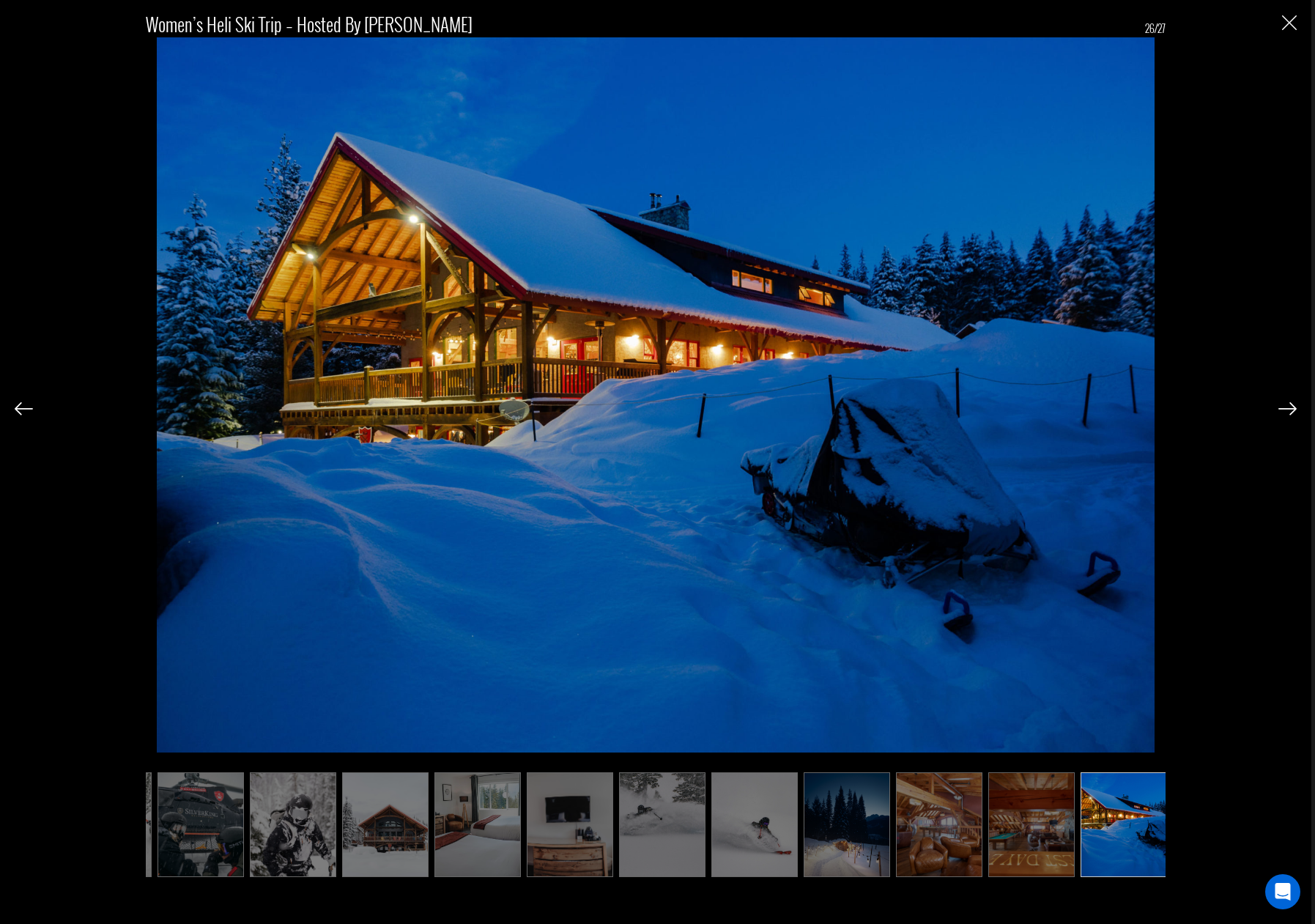
click at [1294, 408] on img at bounding box center [1287, 409] width 18 height 13
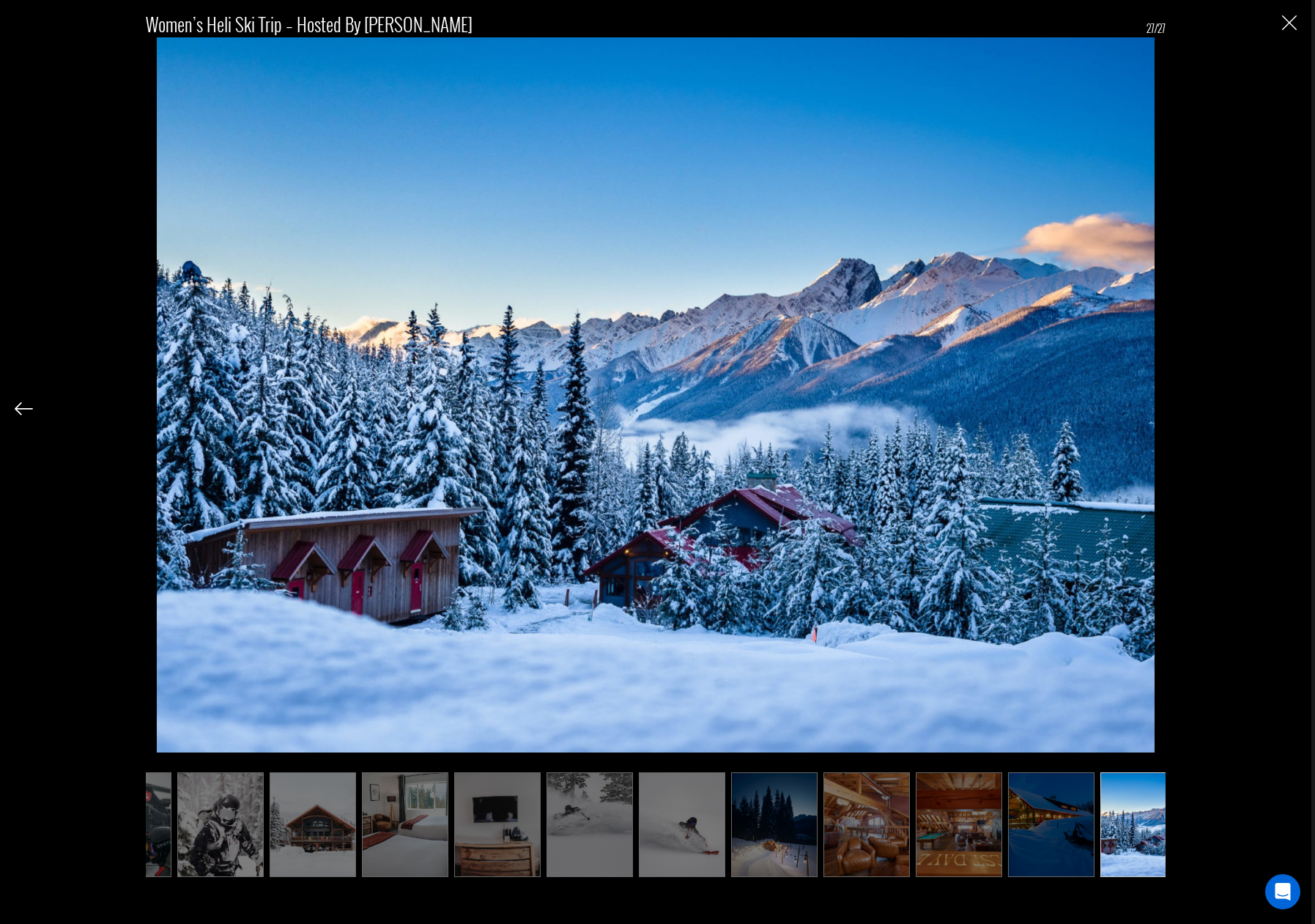
scroll to position [0, 1450]
click at [1294, 408] on div "Women’s Heli Ski Trip – Hosted by [PERSON_NAME] 27/27" at bounding box center [655, 438] width 1282 height 878
